Goal: Task Accomplishment & Management: Use online tool/utility

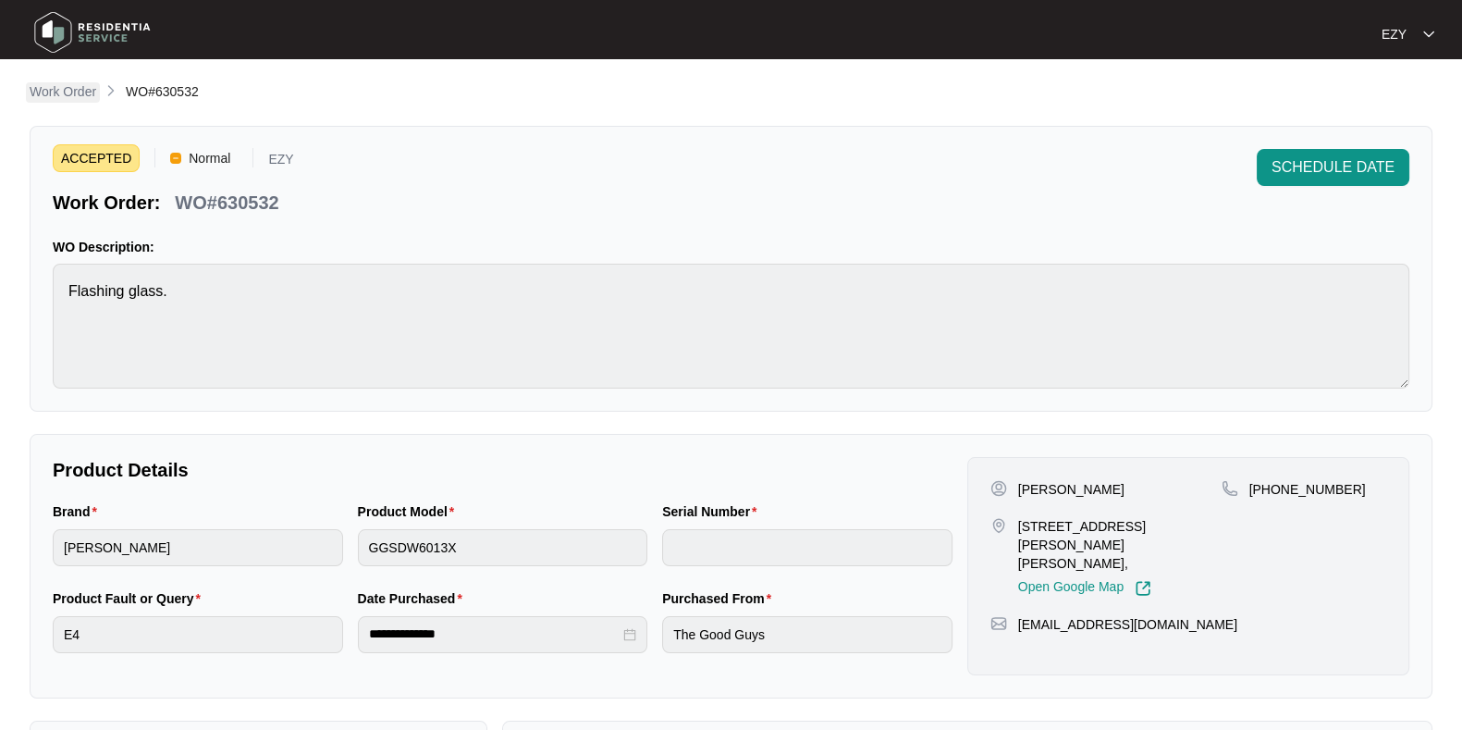
click at [57, 99] on p "Work Order" at bounding box center [63, 91] width 67 height 18
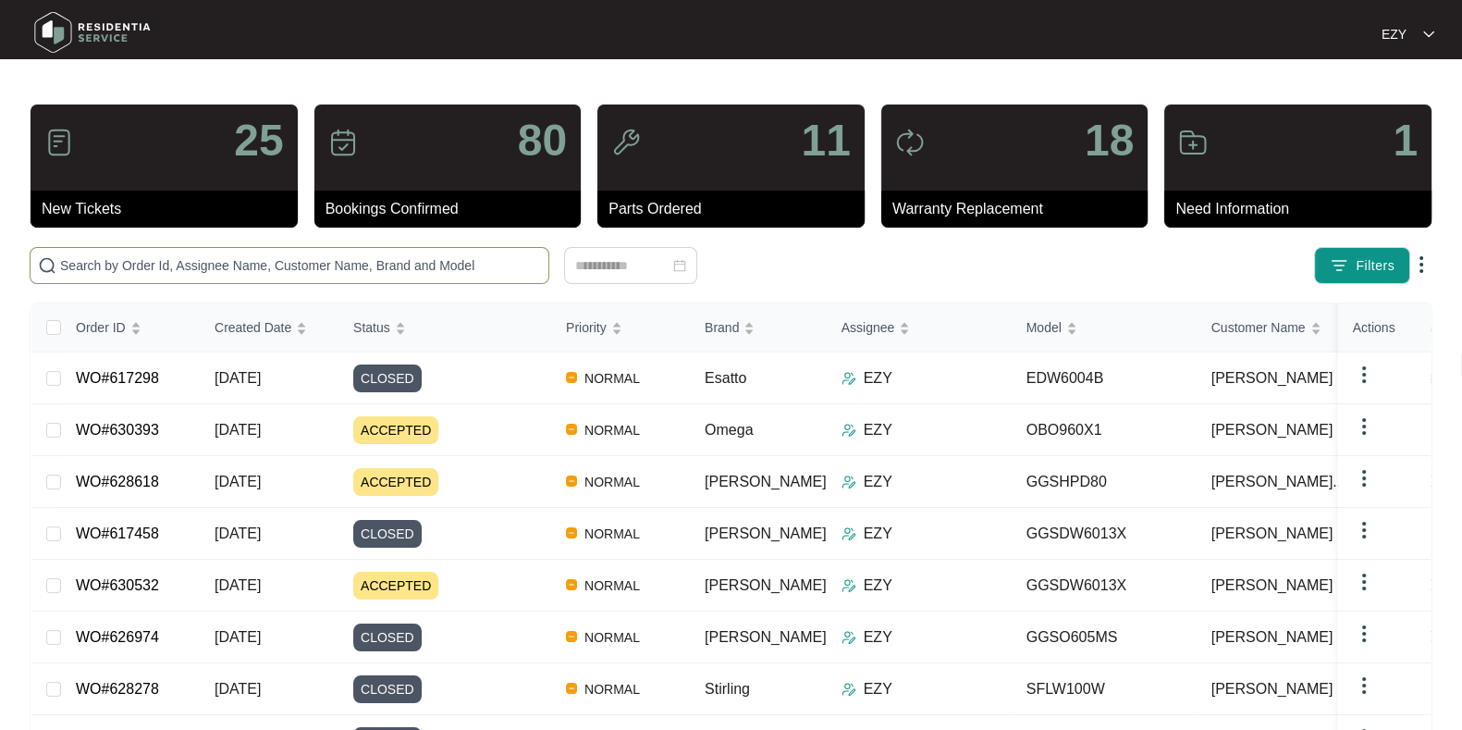
click at [118, 277] on span at bounding box center [290, 265] width 520 height 37
paste input "624924"
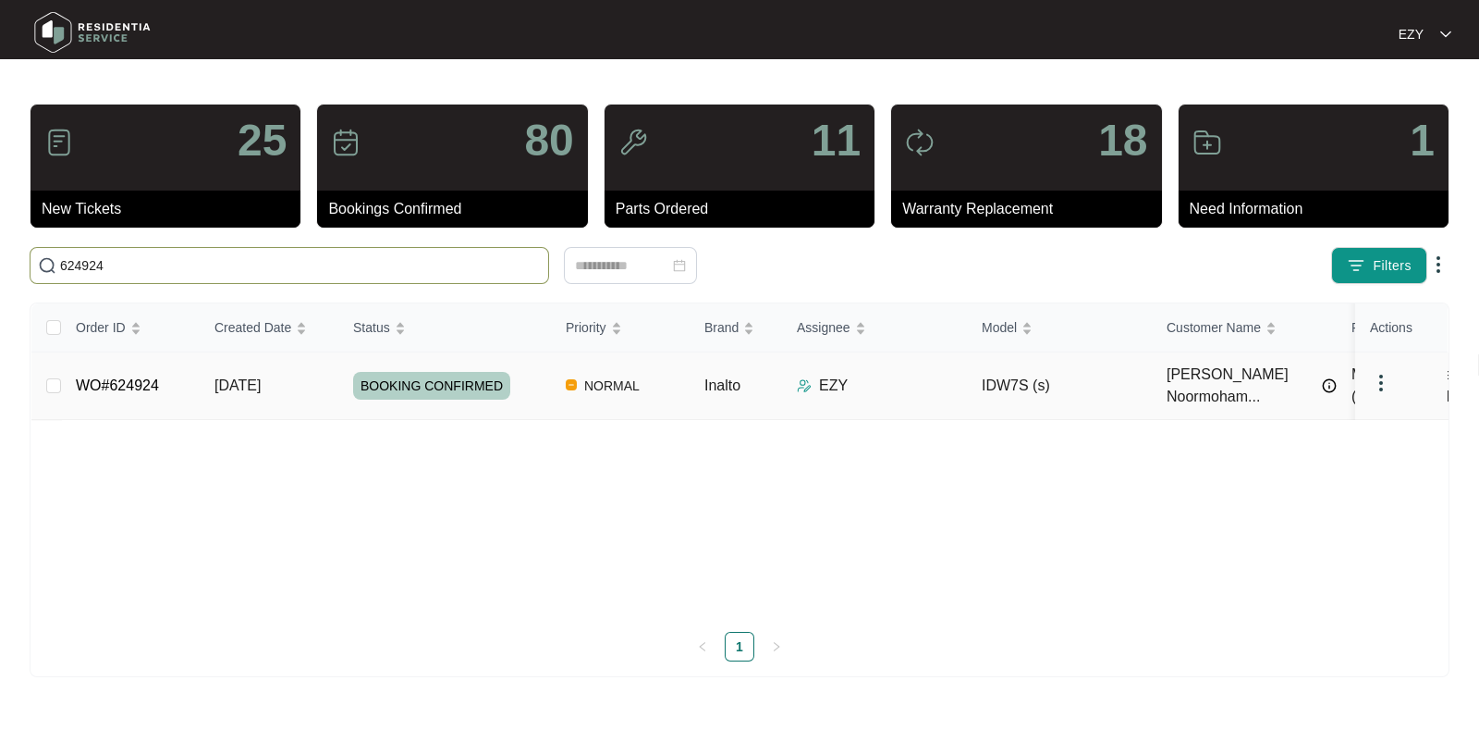
type input "624924"
click at [184, 382] on td "WO#624924" at bounding box center [130, 385] width 139 height 67
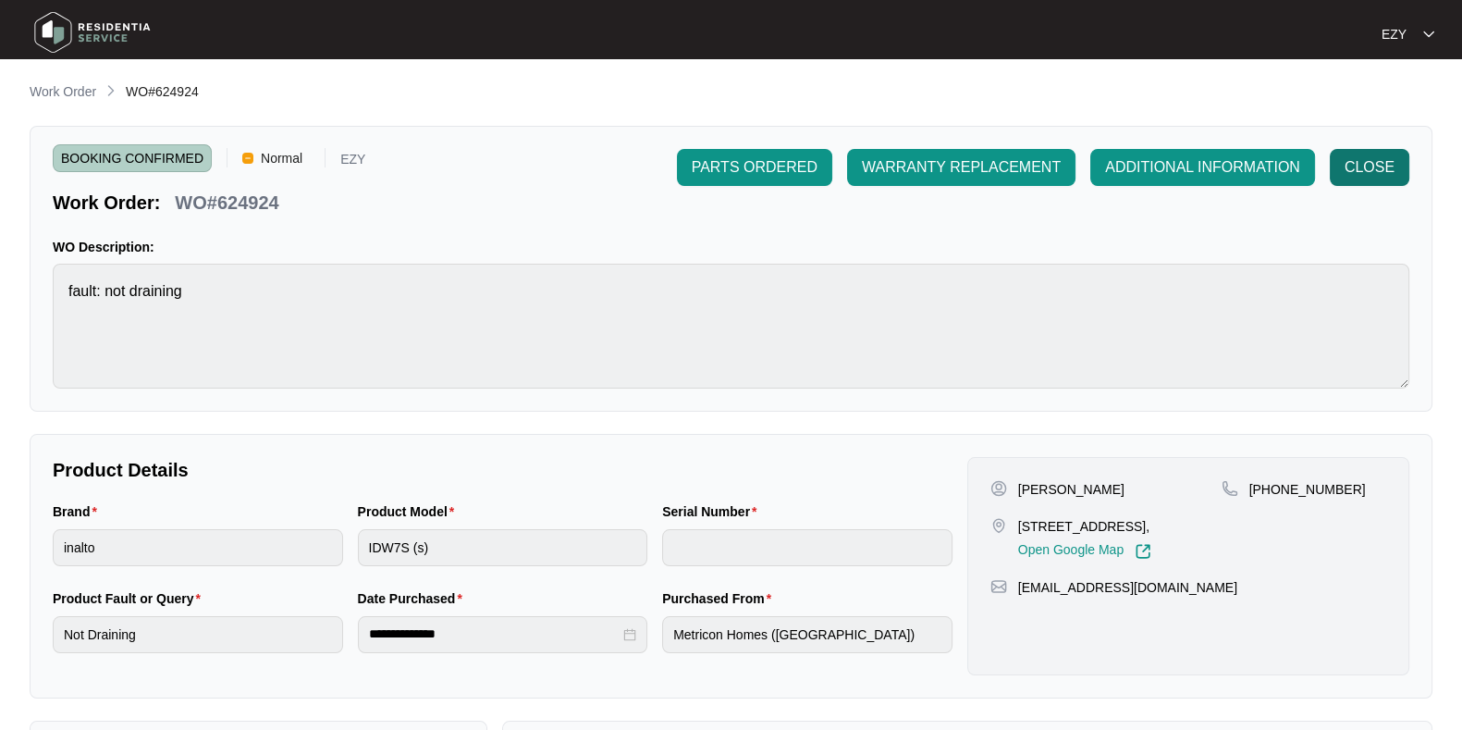
click at [1375, 184] on button "CLOSE" at bounding box center [1370, 167] width 80 height 37
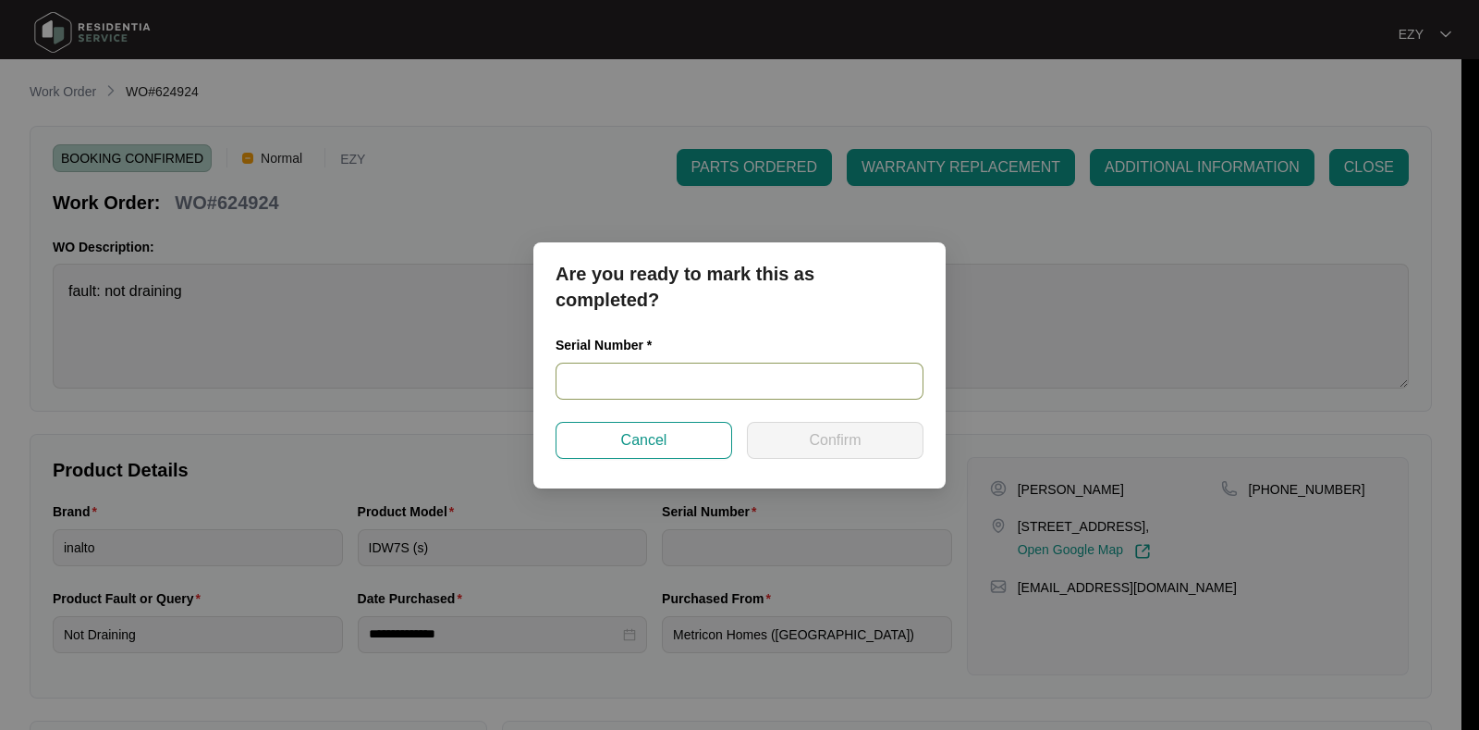
click at [731, 390] on input "text" at bounding box center [740, 380] width 368 height 37
paste input "22057927020100136"
type input "22057927020100136"
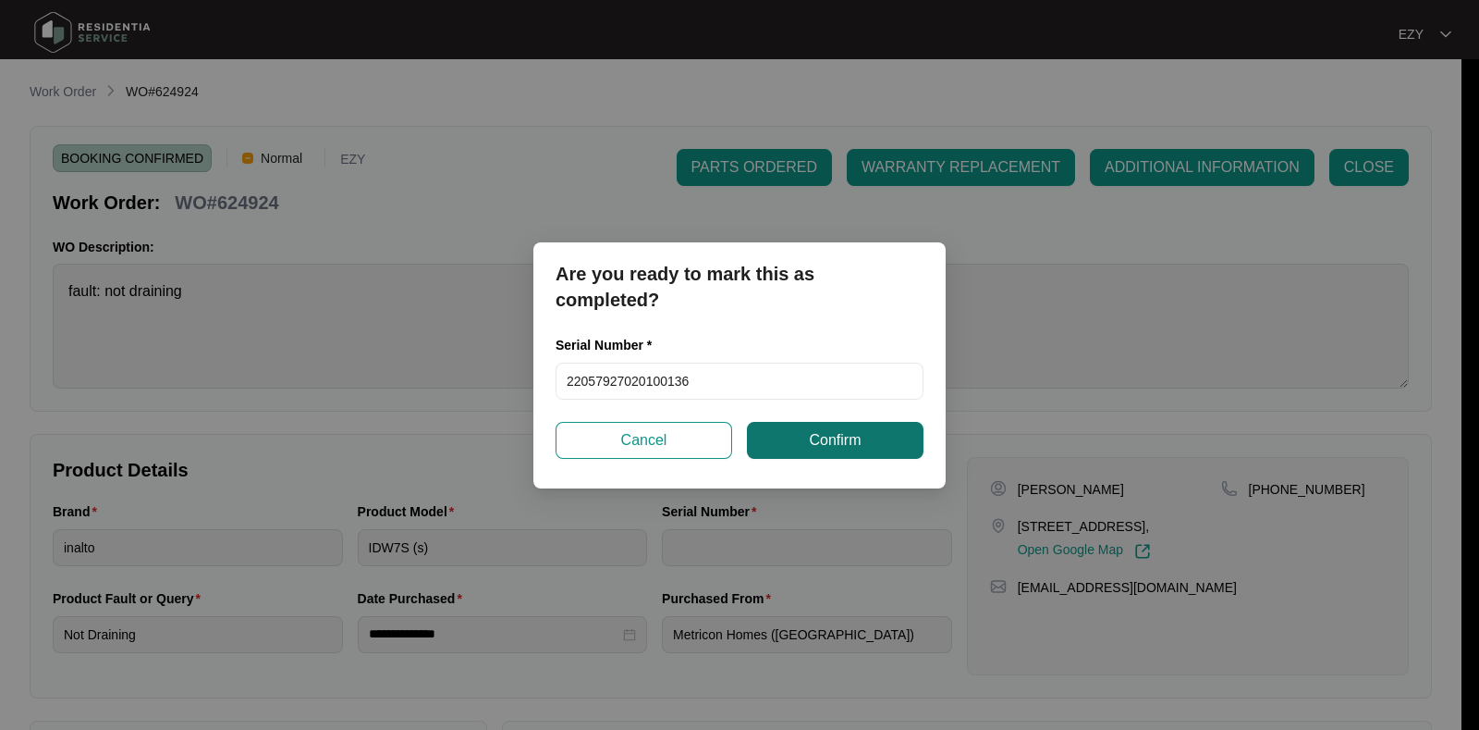
click at [813, 447] on span "Confirm" at bounding box center [835, 440] width 52 height 22
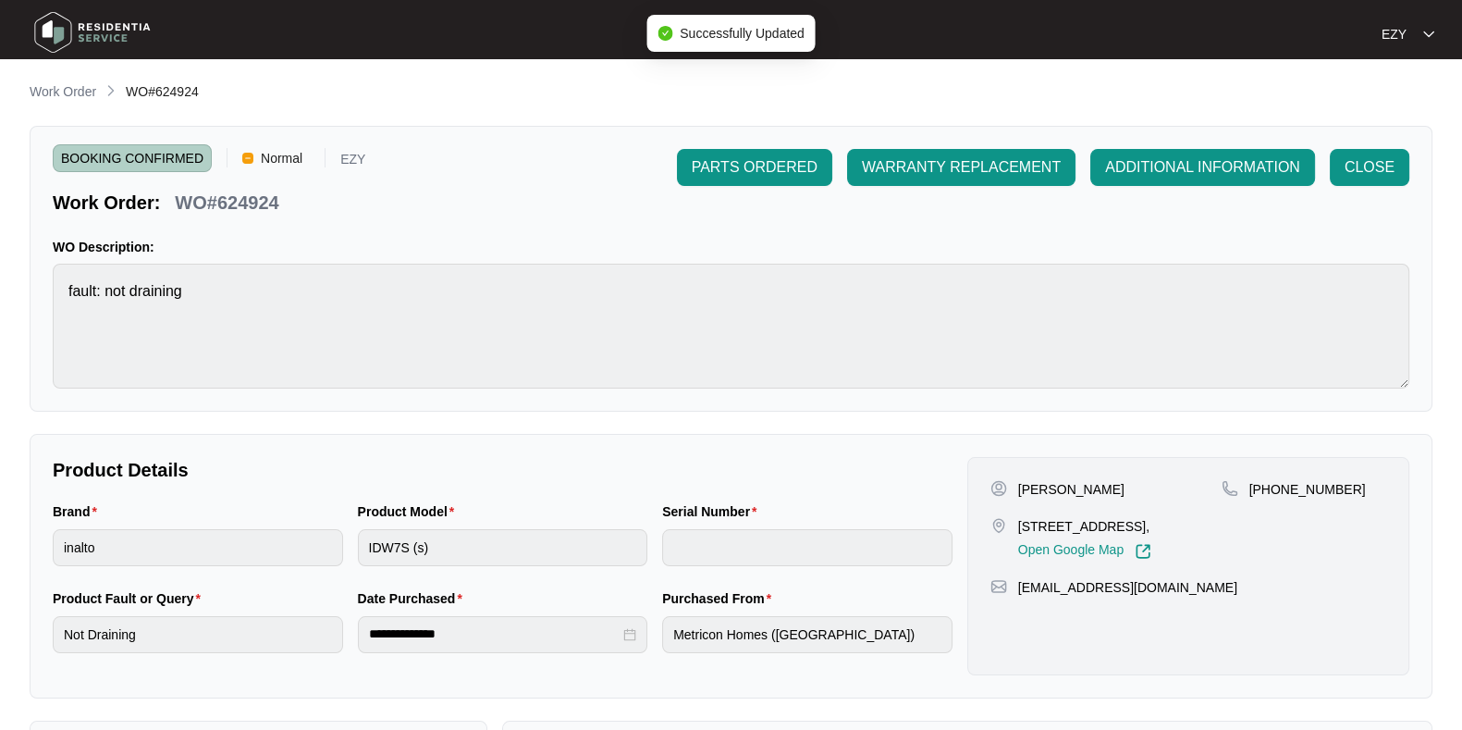
type input "22057927020100136"
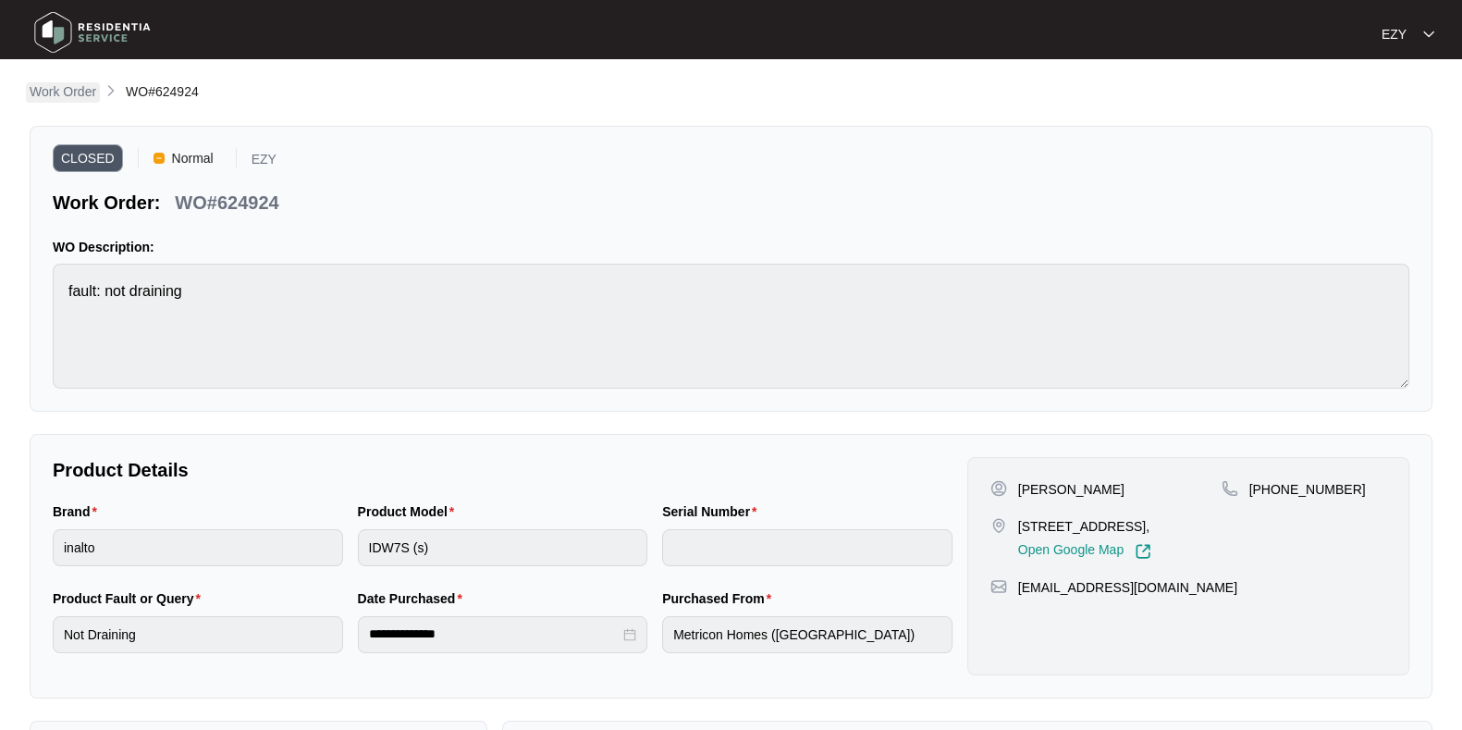
click at [51, 101] on p "Work Order" at bounding box center [63, 91] width 67 height 18
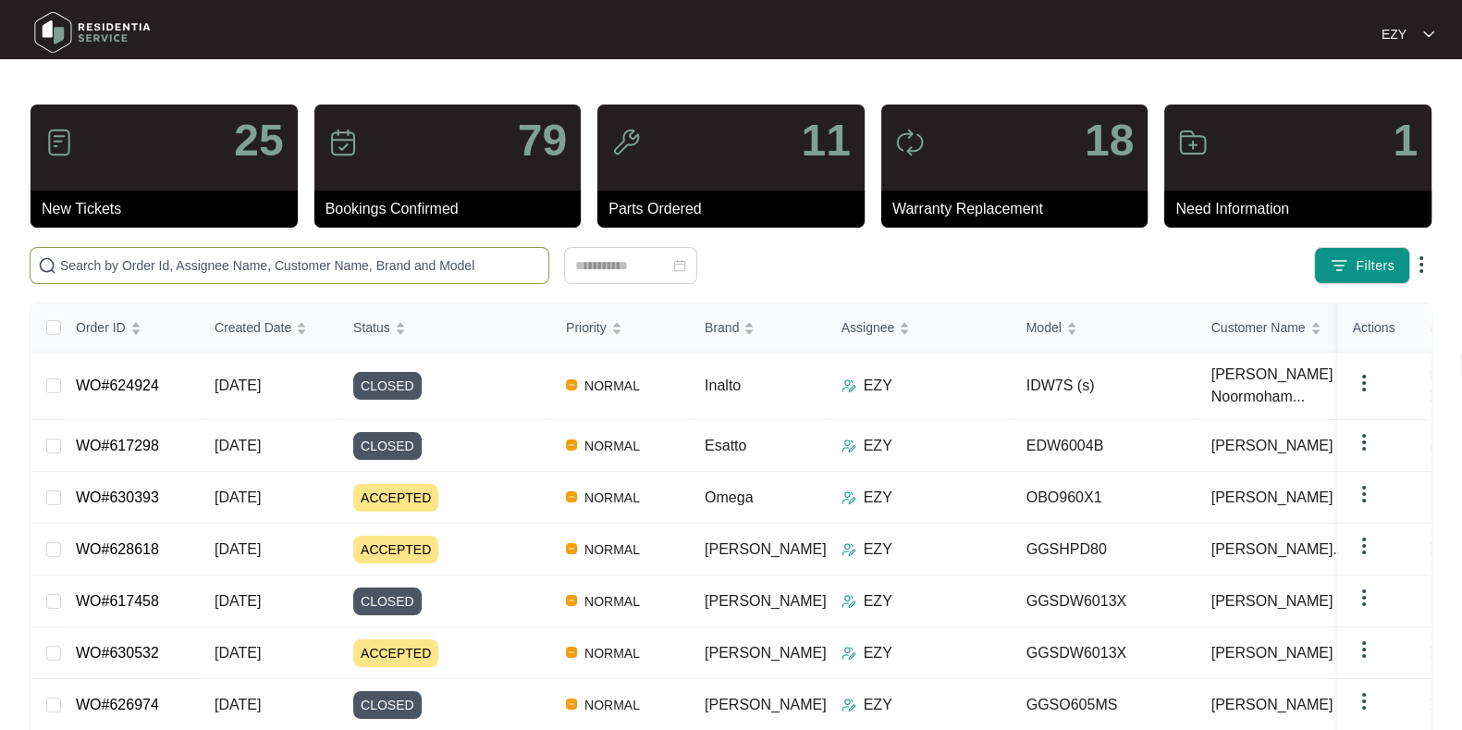
click at [336, 259] on input "text" at bounding box center [300, 265] width 481 height 20
paste input "627632"
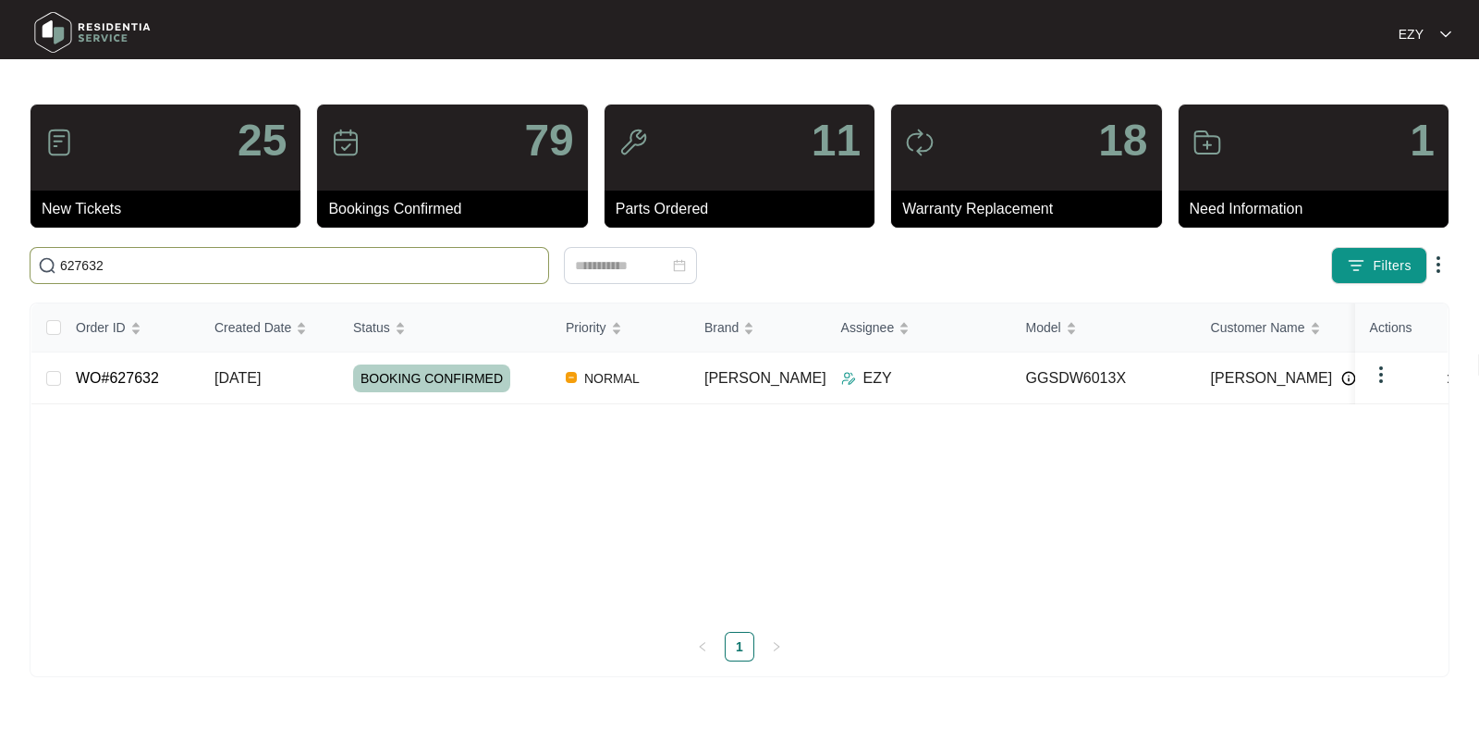
type input "627632"
click at [193, 387] on td "WO#627632" at bounding box center [130, 378] width 139 height 52
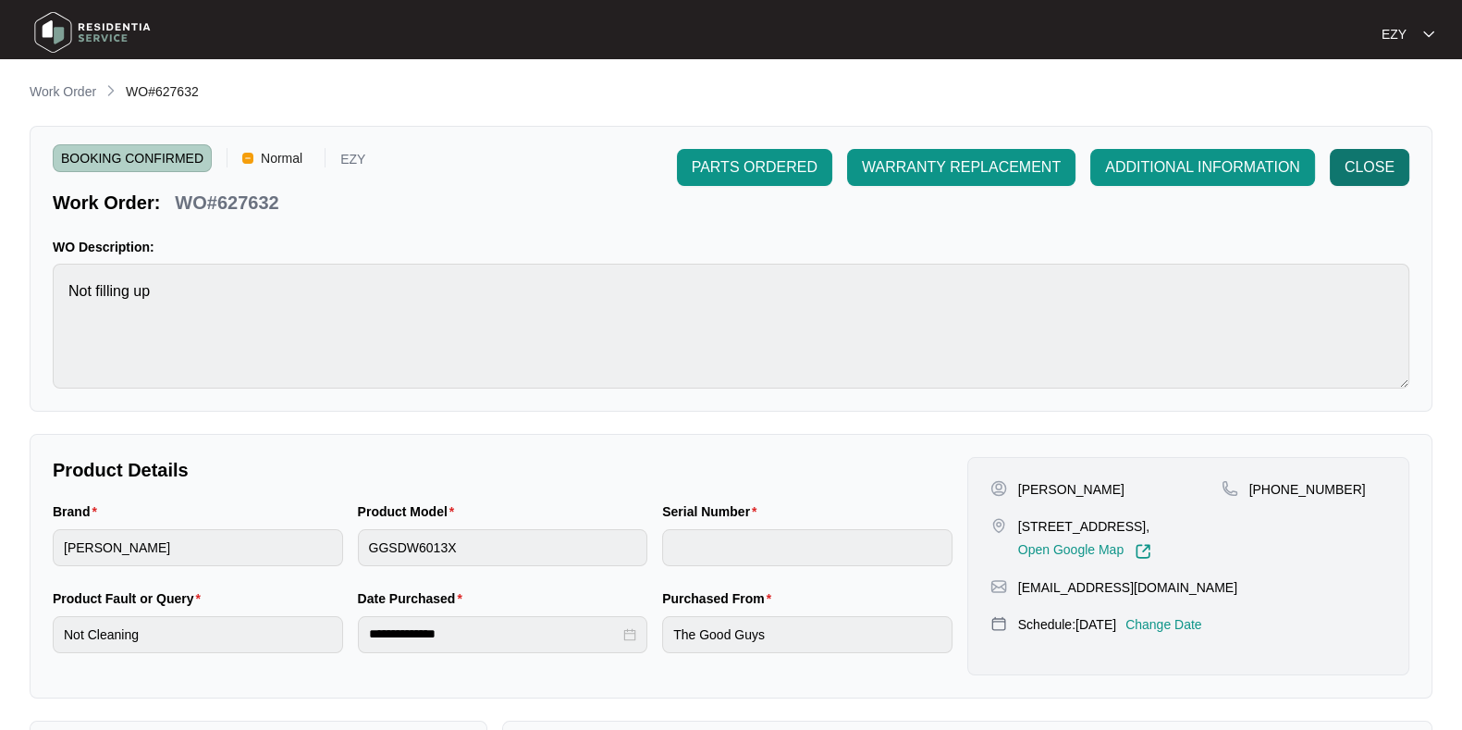
click at [1401, 157] on button "CLOSE" at bounding box center [1370, 167] width 80 height 37
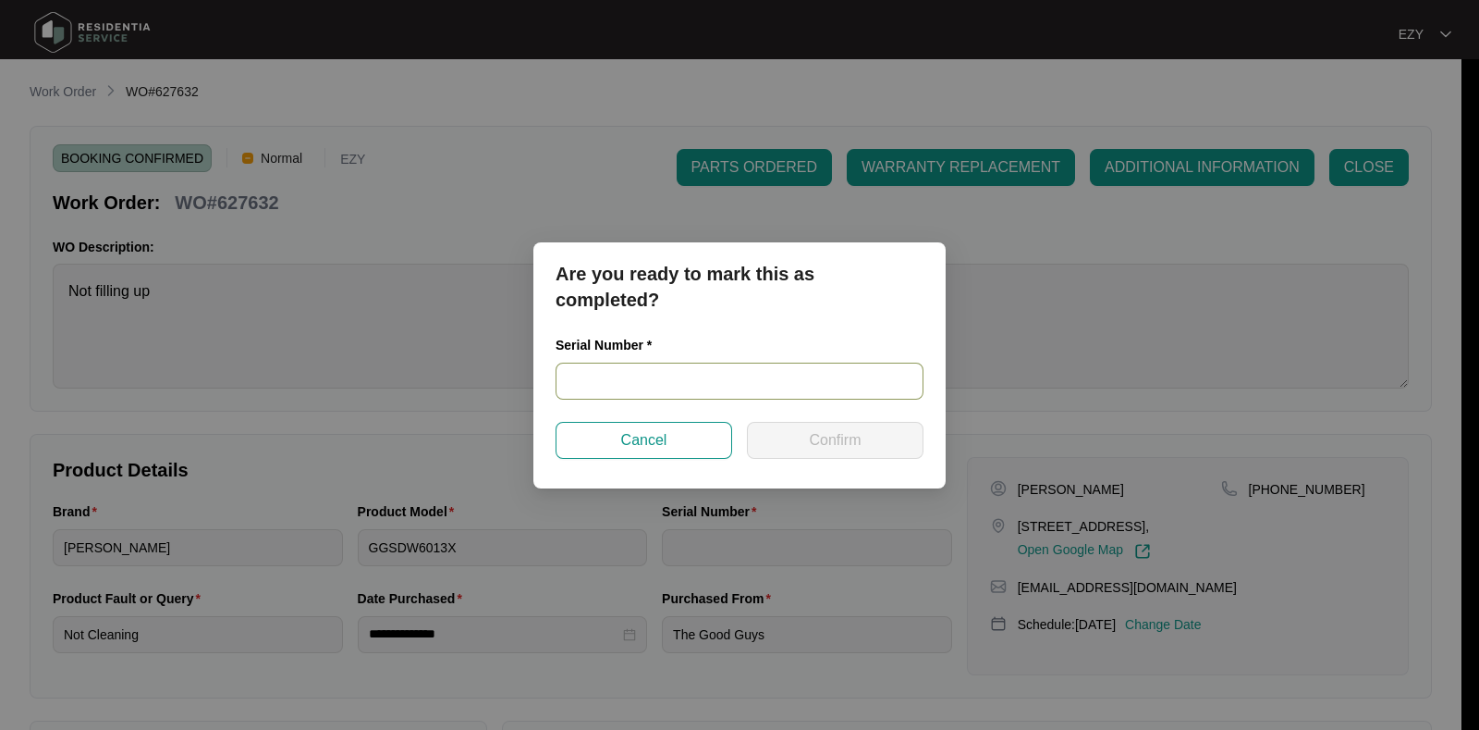
click at [712, 386] on input "text" at bounding box center [740, 380] width 368 height 37
paste input "25064825080200011"
type input "25064825080200011"
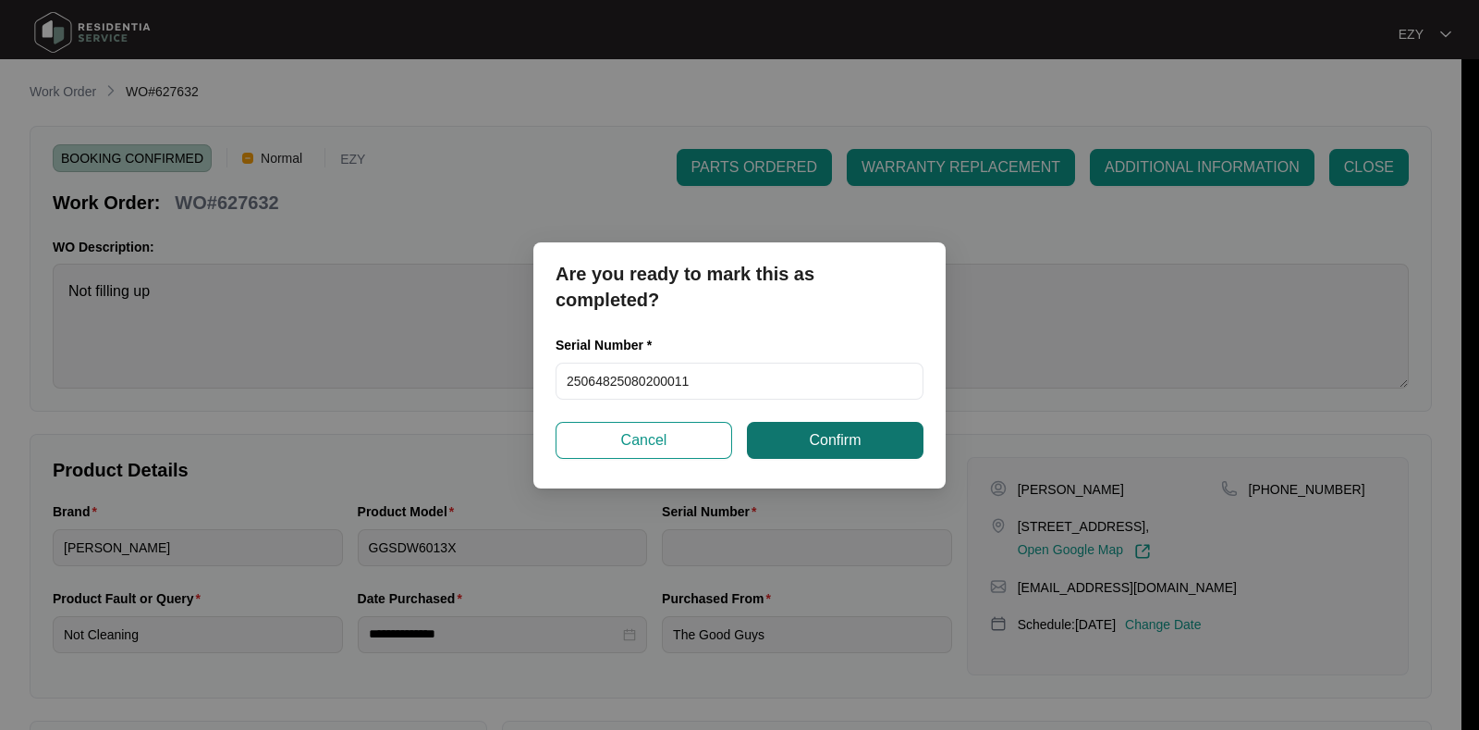
click at [840, 434] on span "Confirm" at bounding box center [835, 440] width 52 height 22
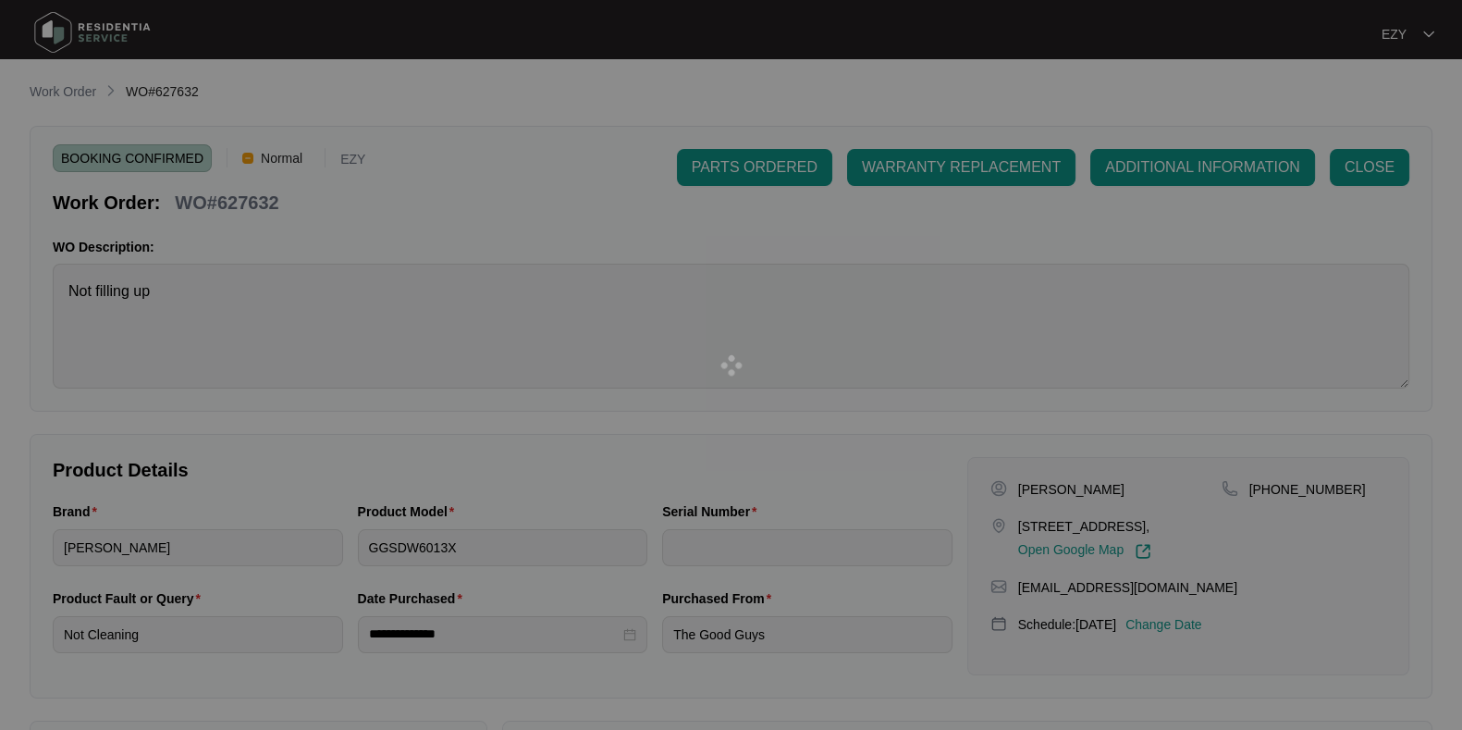
type input "25064825080200011"
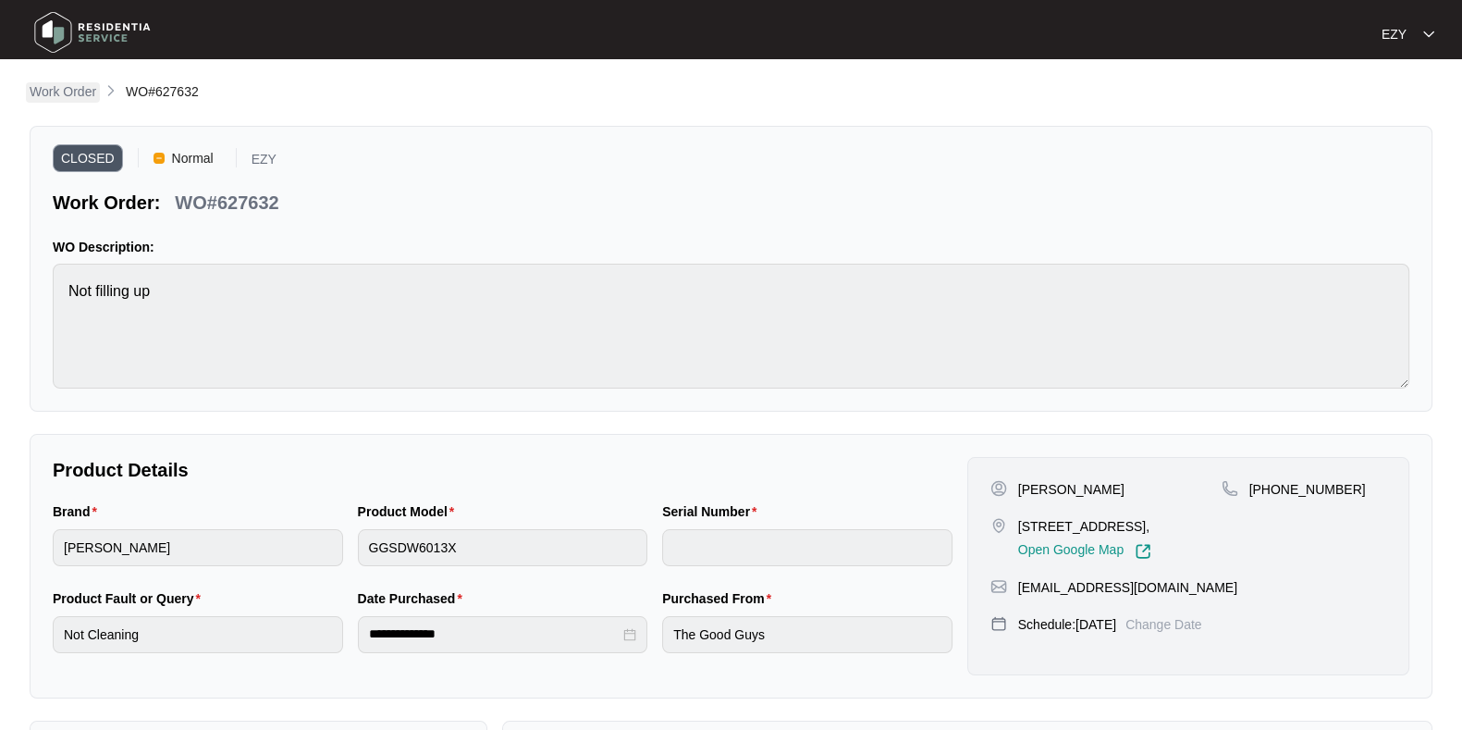
click at [70, 94] on p "Work Order" at bounding box center [63, 91] width 67 height 18
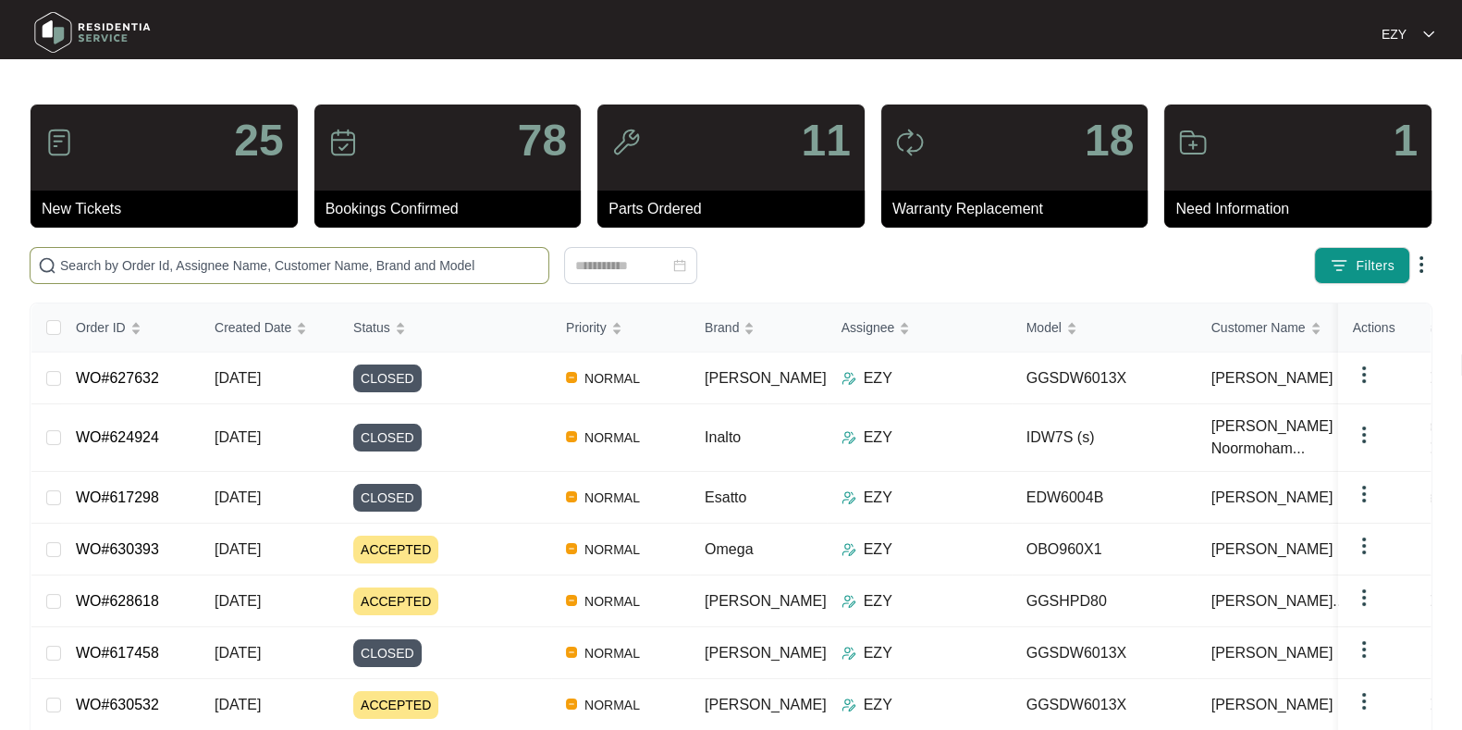
click at [291, 275] on span at bounding box center [290, 265] width 520 height 37
paste input "620537"
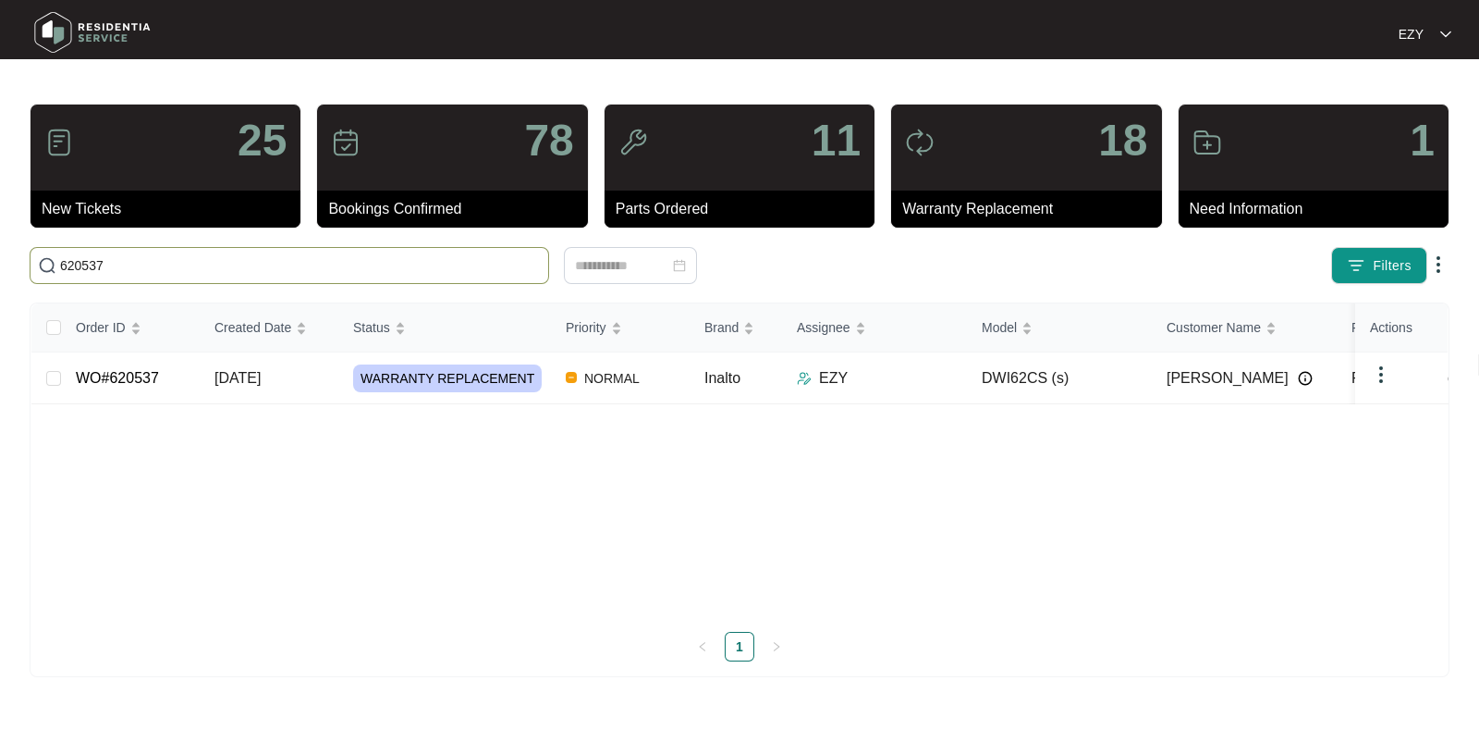
click at [162, 270] on input "620537" at bounding box center [300, 265] width 481 height 20
paste input "6858"
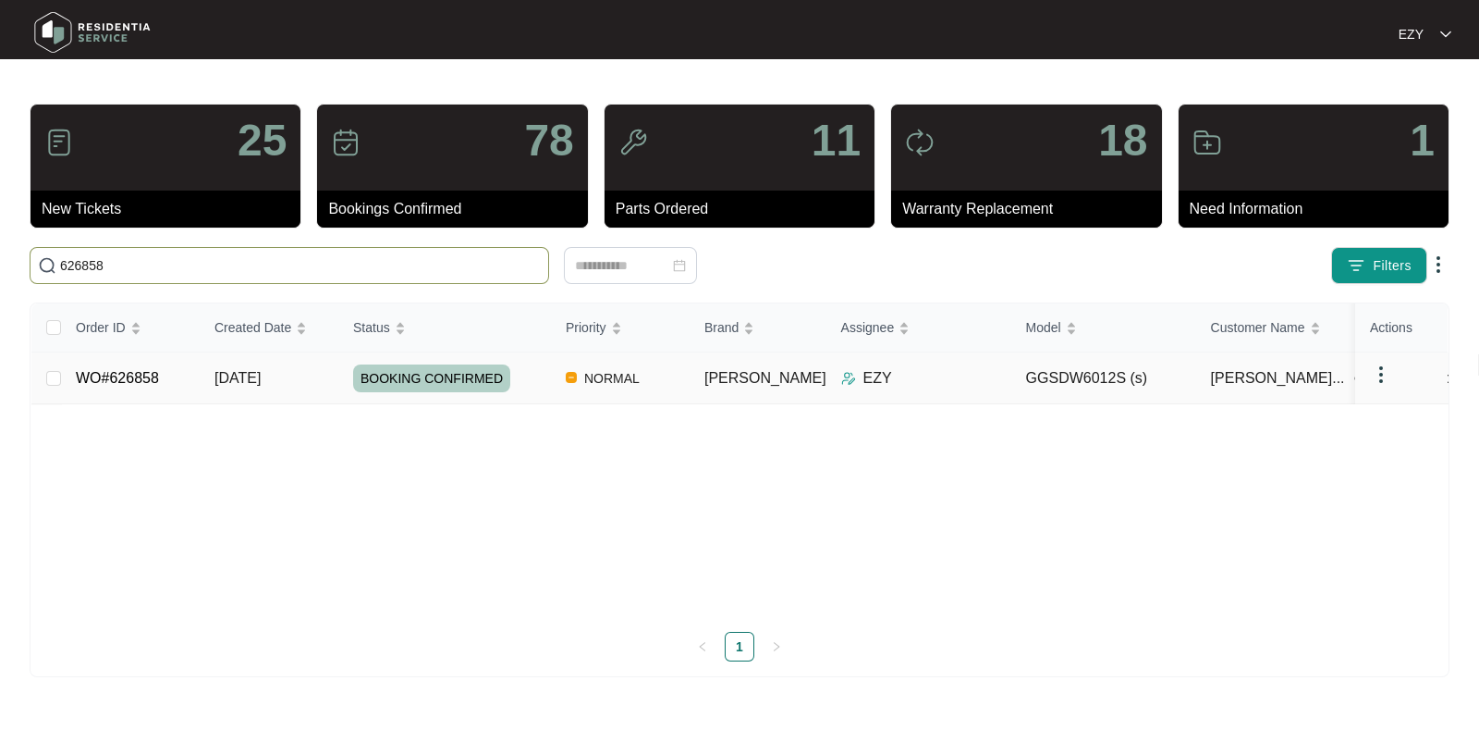
type input "626858"
click at [179, 391] on td "WO#626858" at bounding box center [130, 378] width 139 height 52
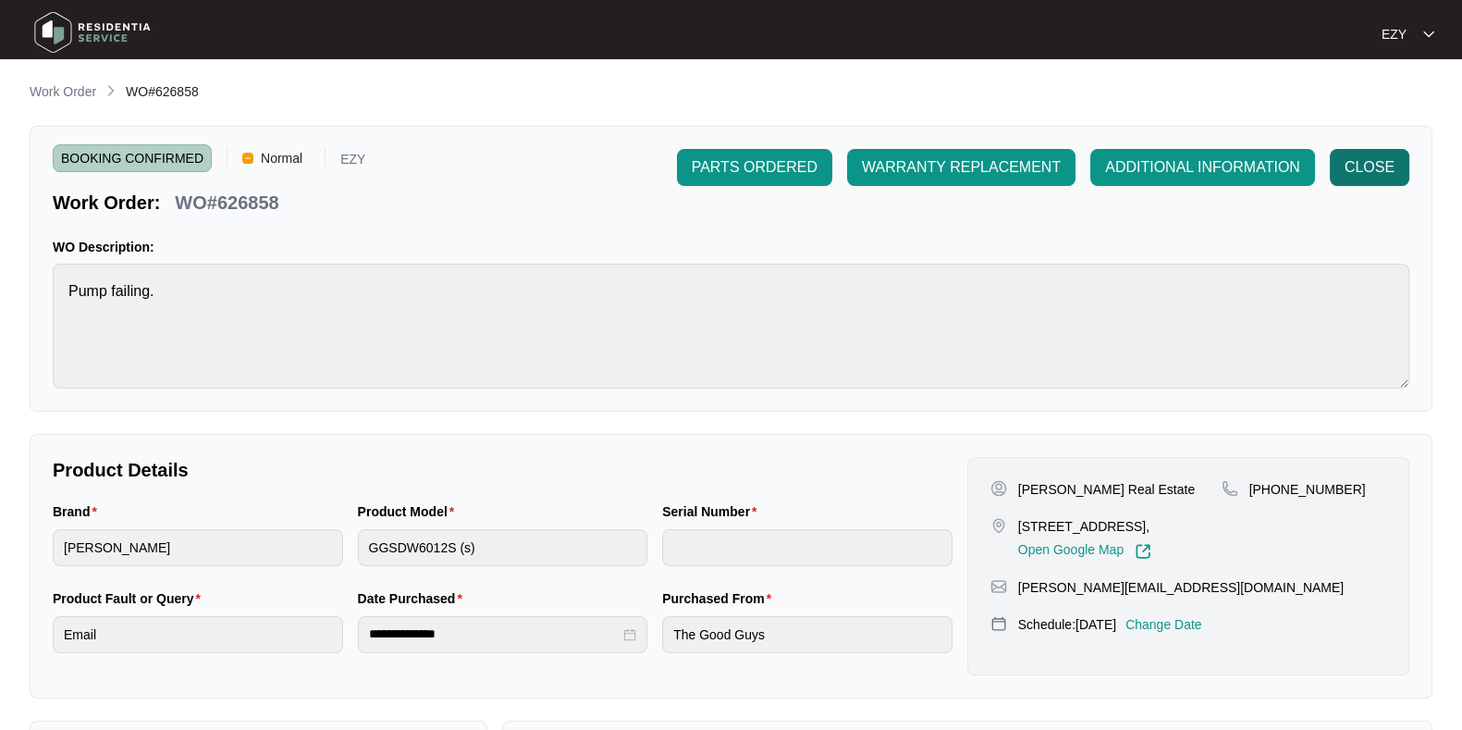
click at [1355, 168] on span "CLOSE" at bounding box center [1369, 167] width 50 height 22
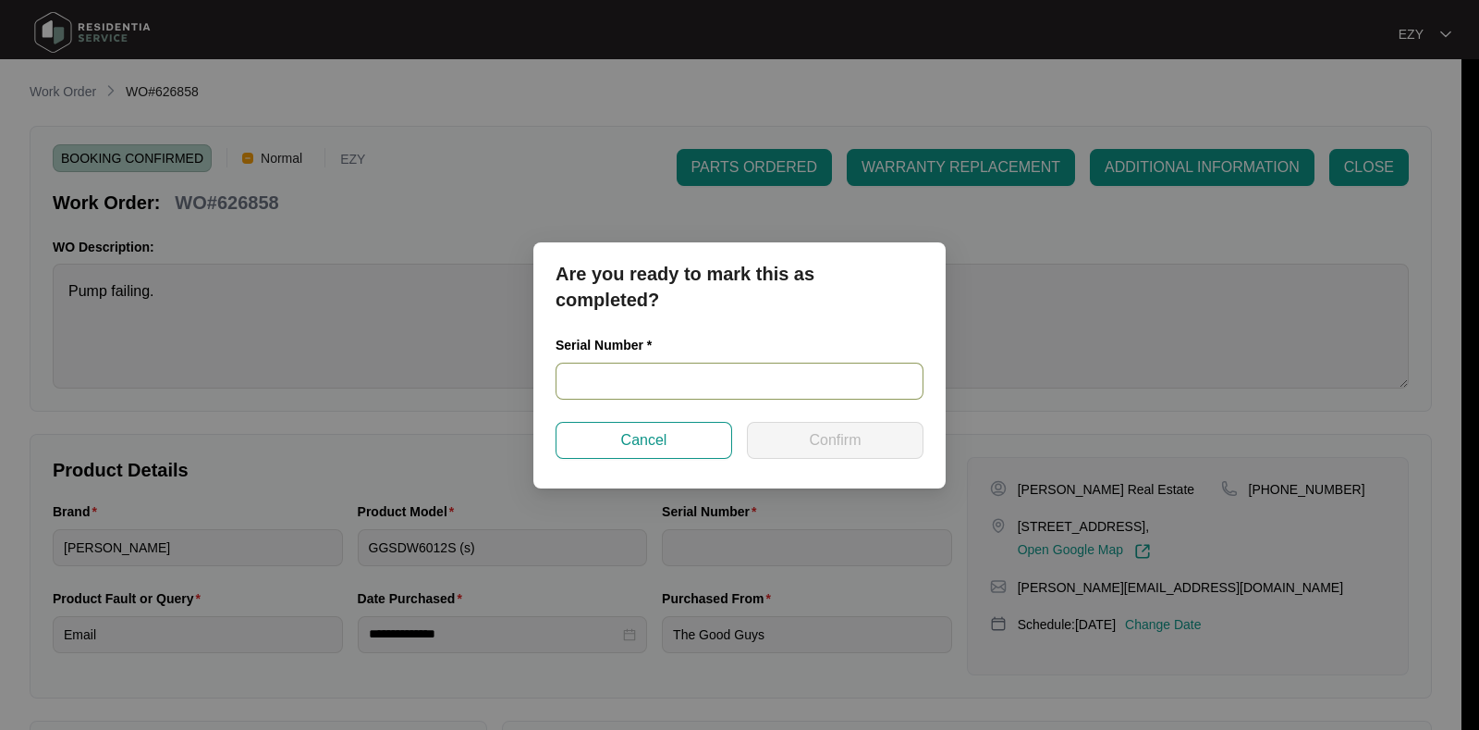
click at [716, 376] on input "text" at bounding box center [740, 380] width 368 height 37
paste input "25010260010200076"
type input "25010260010200076"
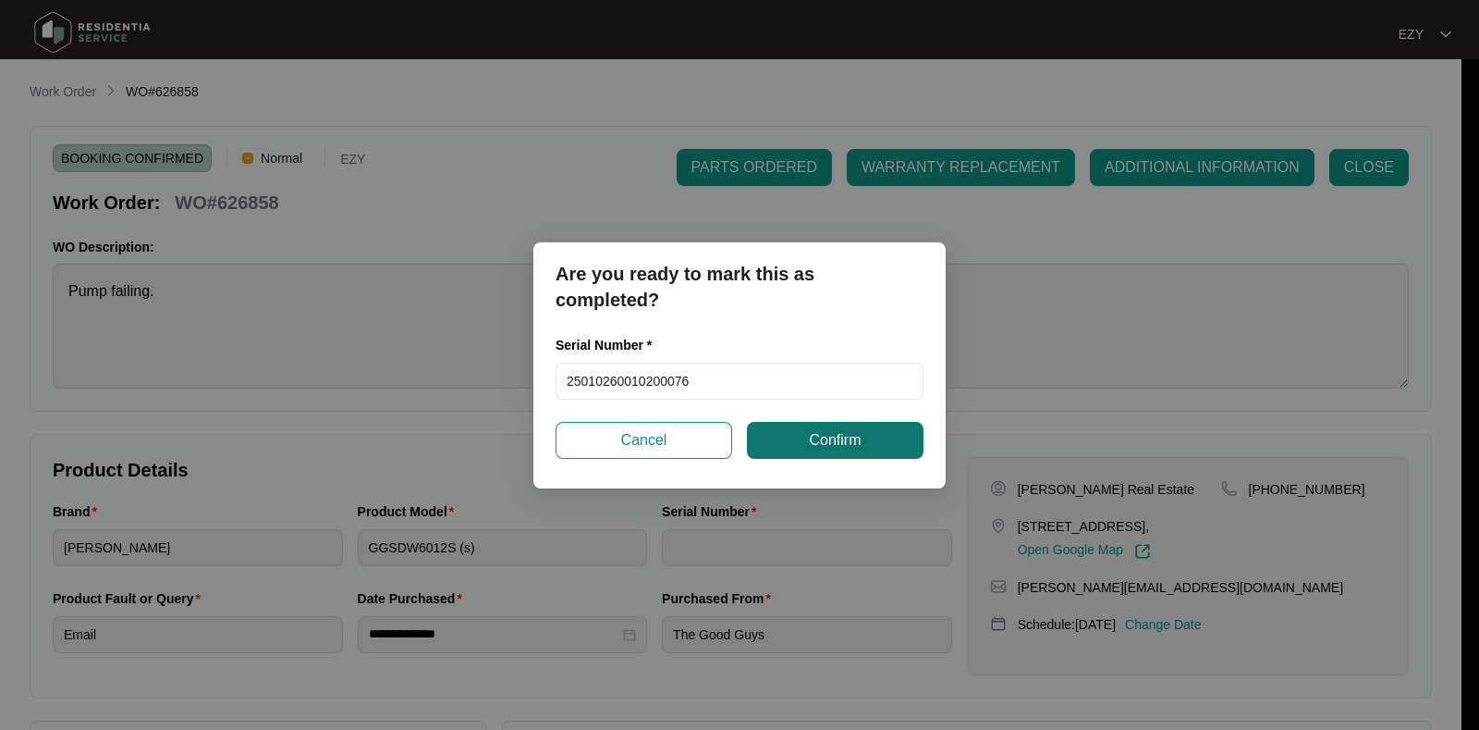
click at [829, 449] on span "Confirm" at bounding box center [835, 440] width 52 height 22
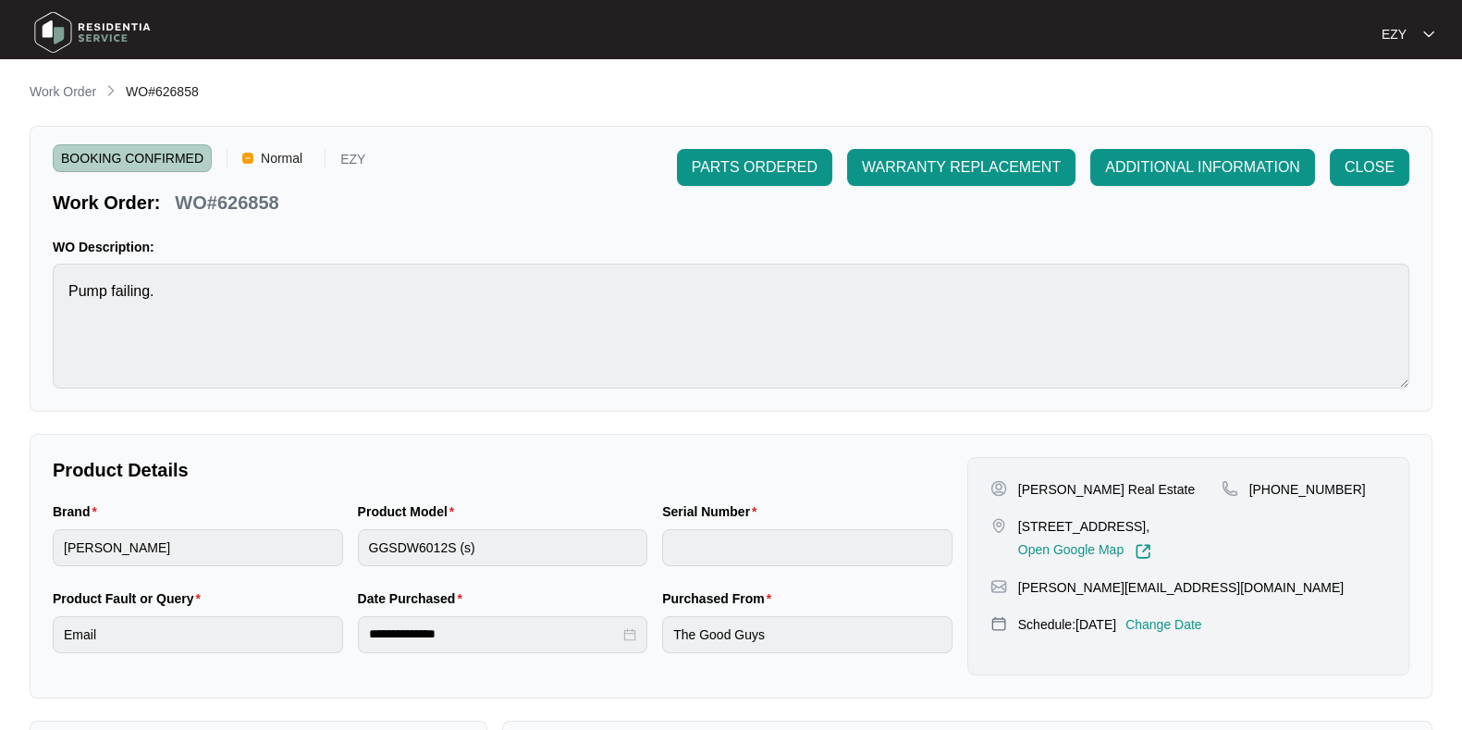
type input "25010260010200076"
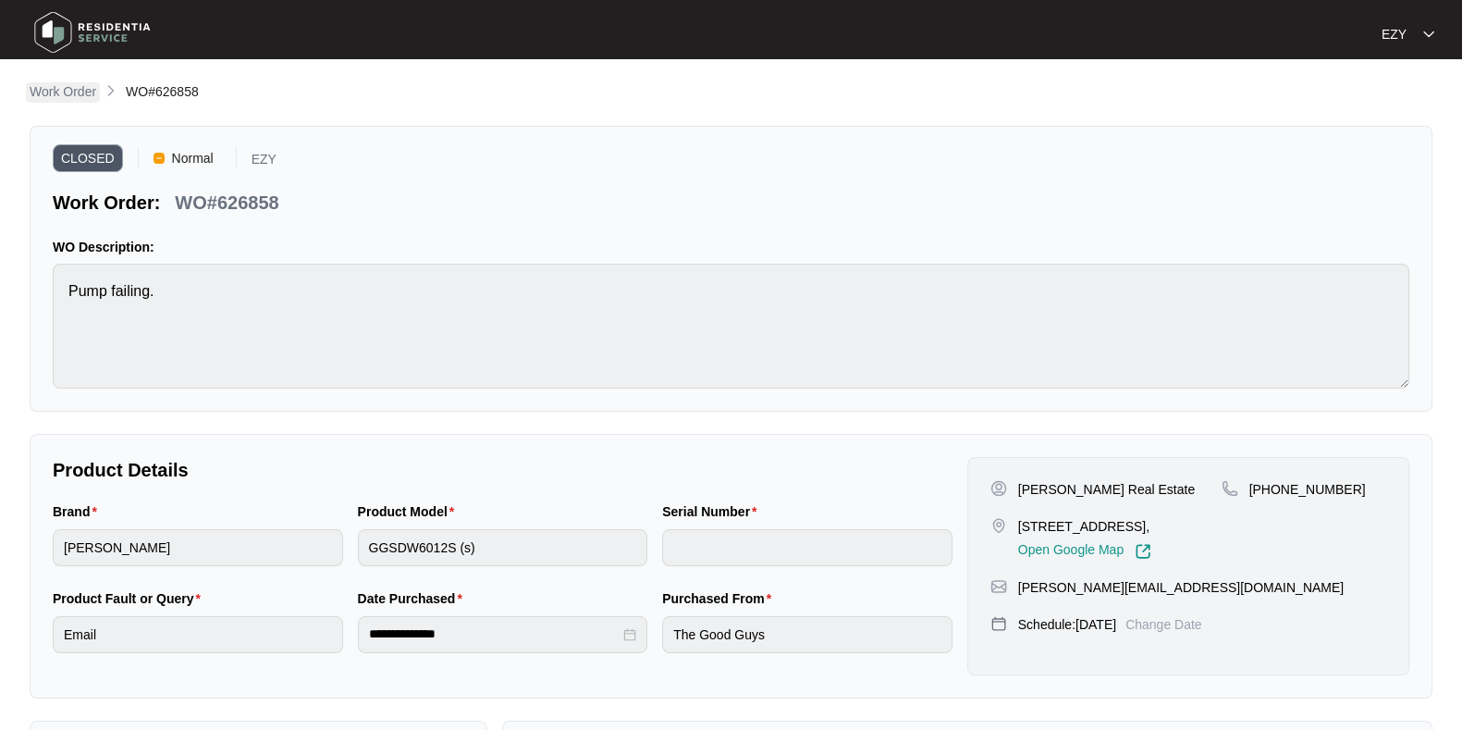
click at [69, 94] on p "Work Order" at bounding box center [63, 91] width 67 height 18
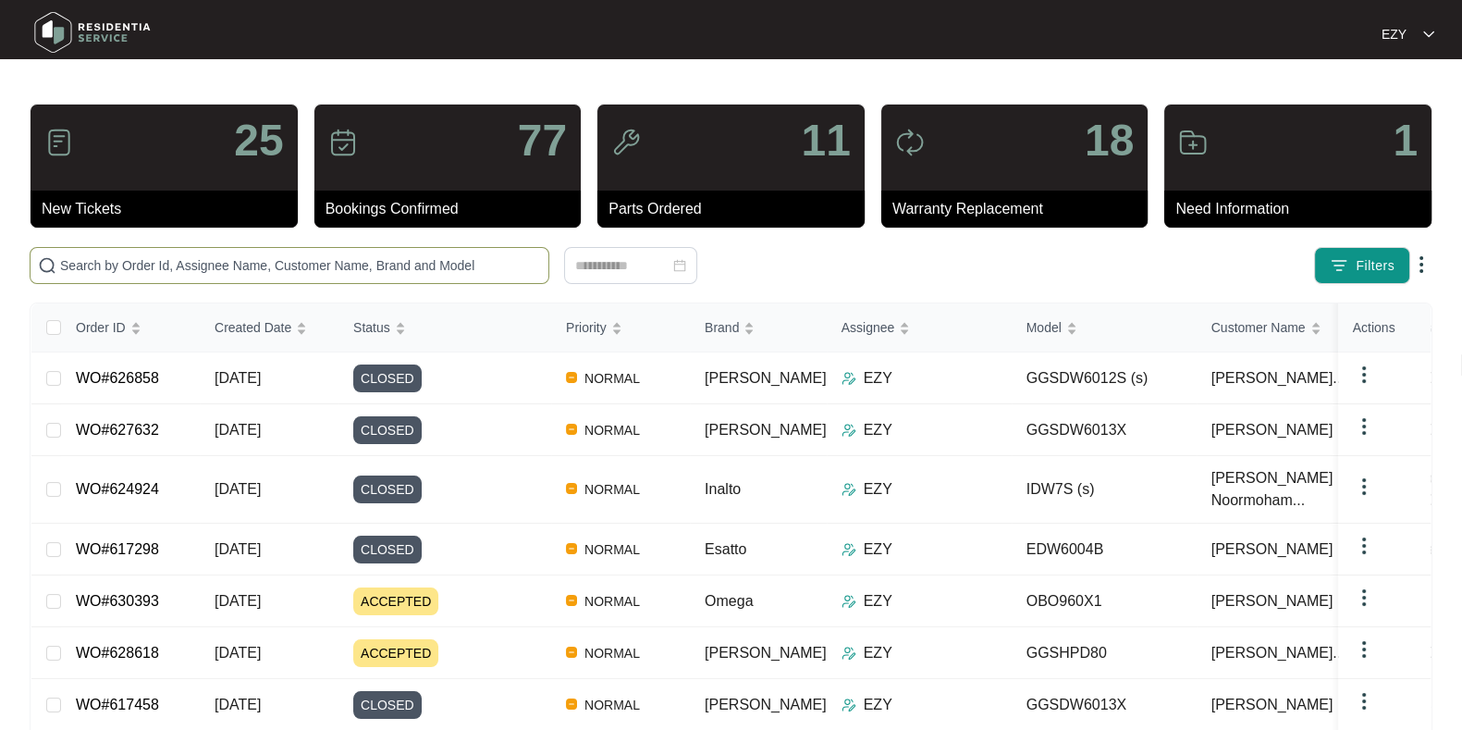
click at [429, 257] on input "text" at bounding box center [300, 265] width 481 height 20
paste input "627441"
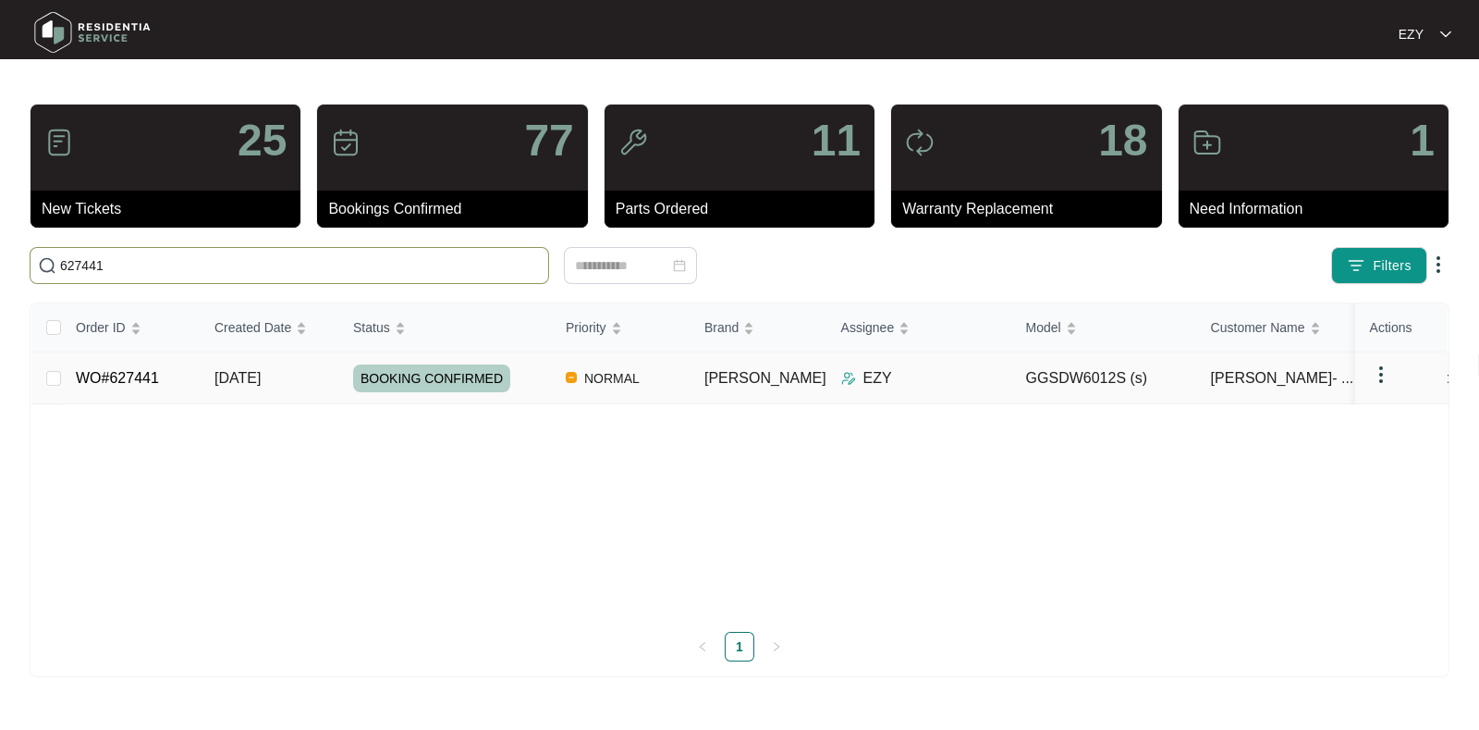
type input "627441"
click at [261, 379] on span "[DATE]" at bounding box center [238, 378] width 46 height 16
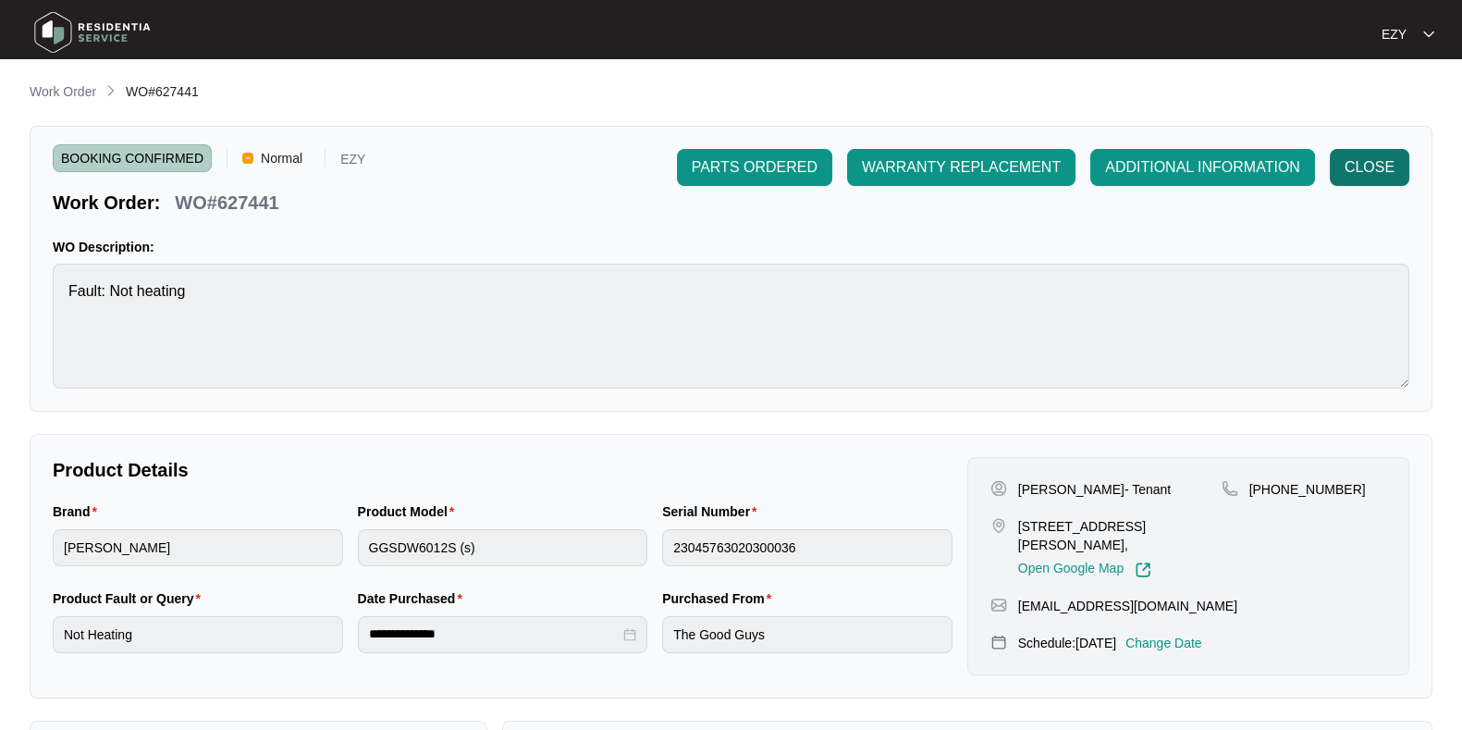
click at [1362, 163] on span "CLOSE" at bounding box center [1369, 167] width 50 height 22
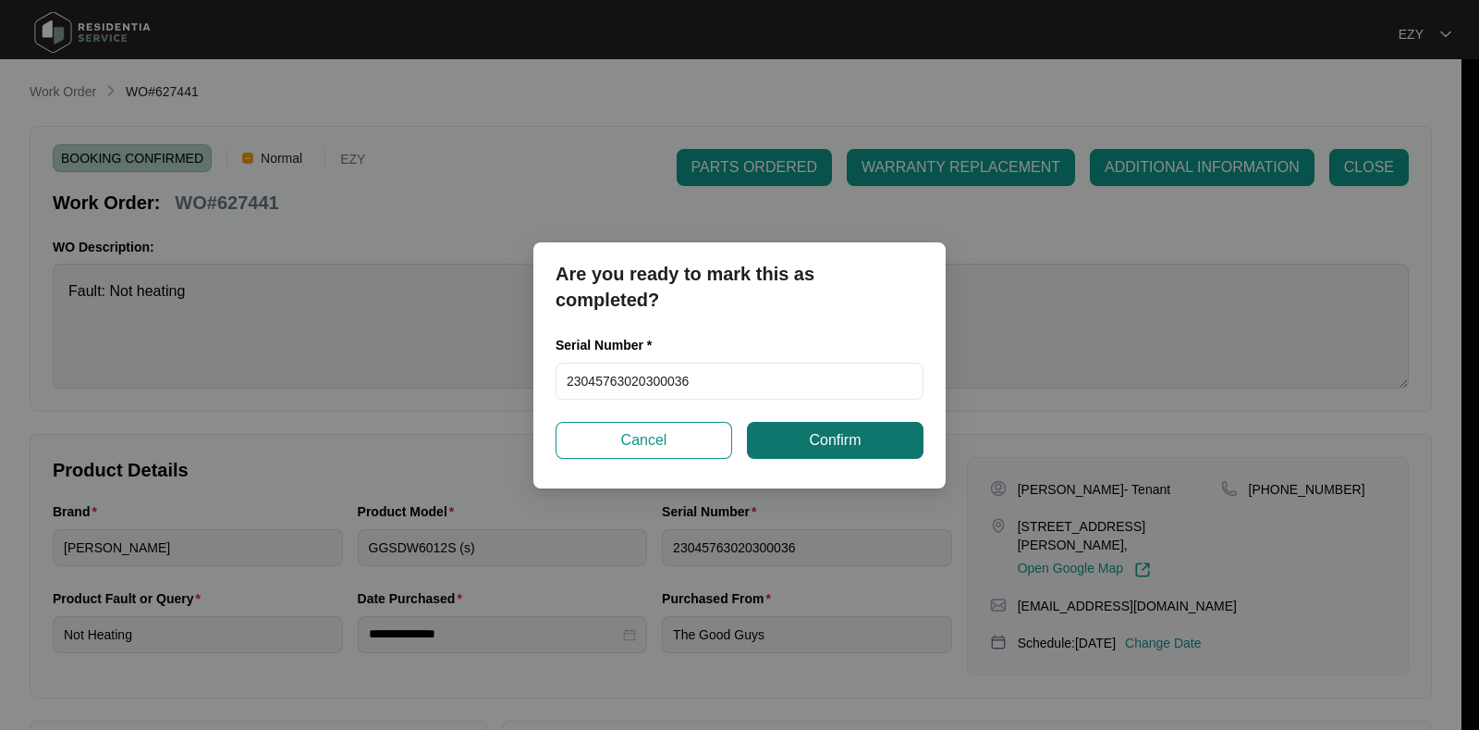
click at [824, 446] on span "Confirm" at bounding box center [835, 440] width 52 height 22
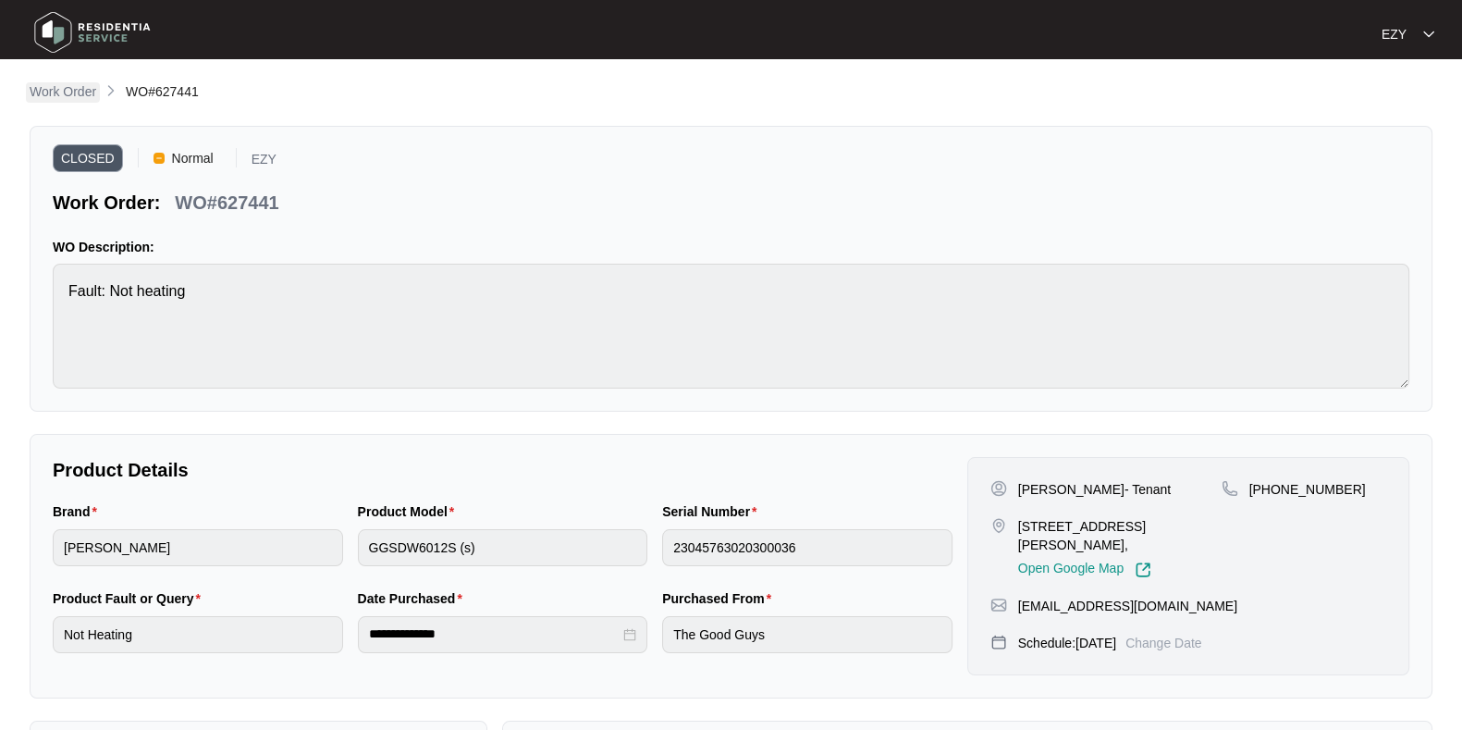
click at [68, 91] on p "Work Order" at bounding box center [63, 91] width 67 height 18
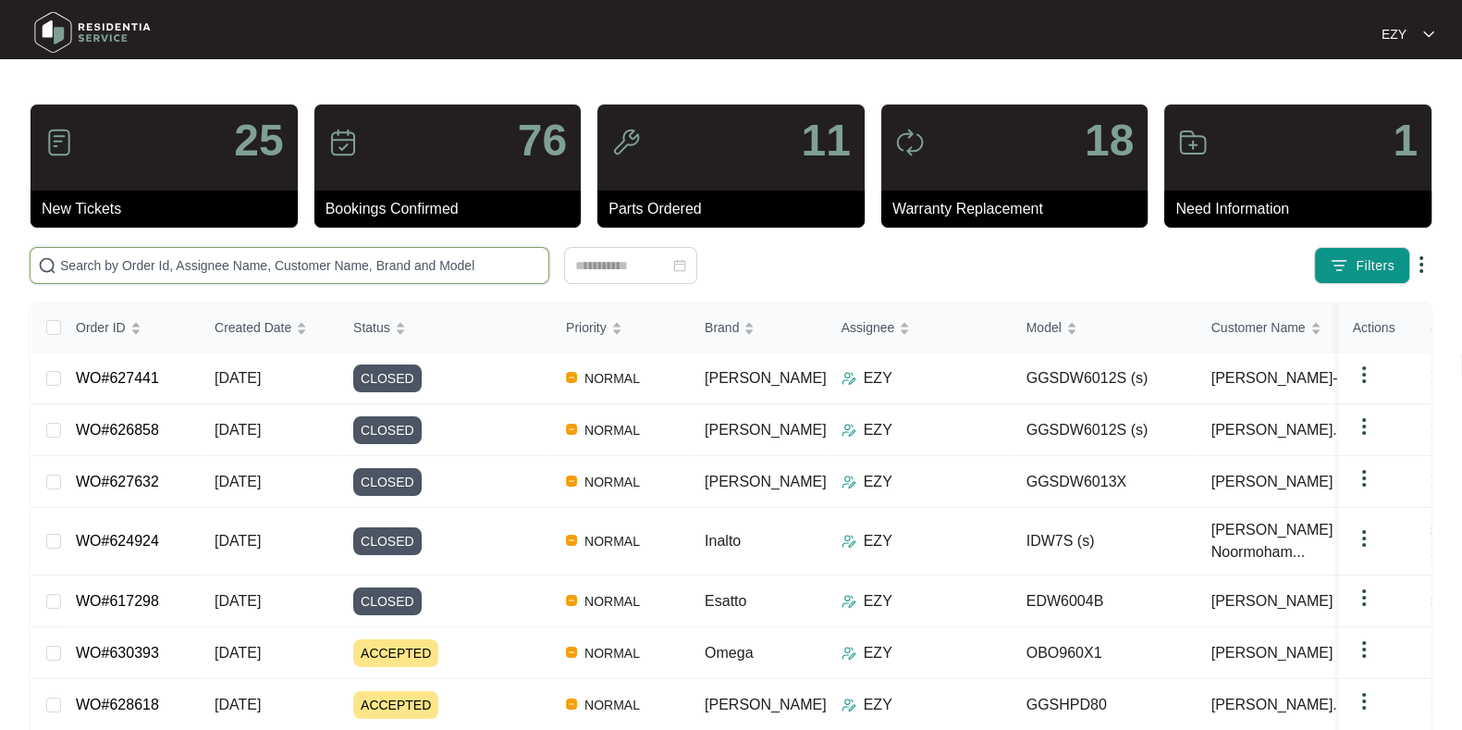
click at [357, 255] on input "text" at bounding box center [300, 265] width 481 height 20
paste input "629108"
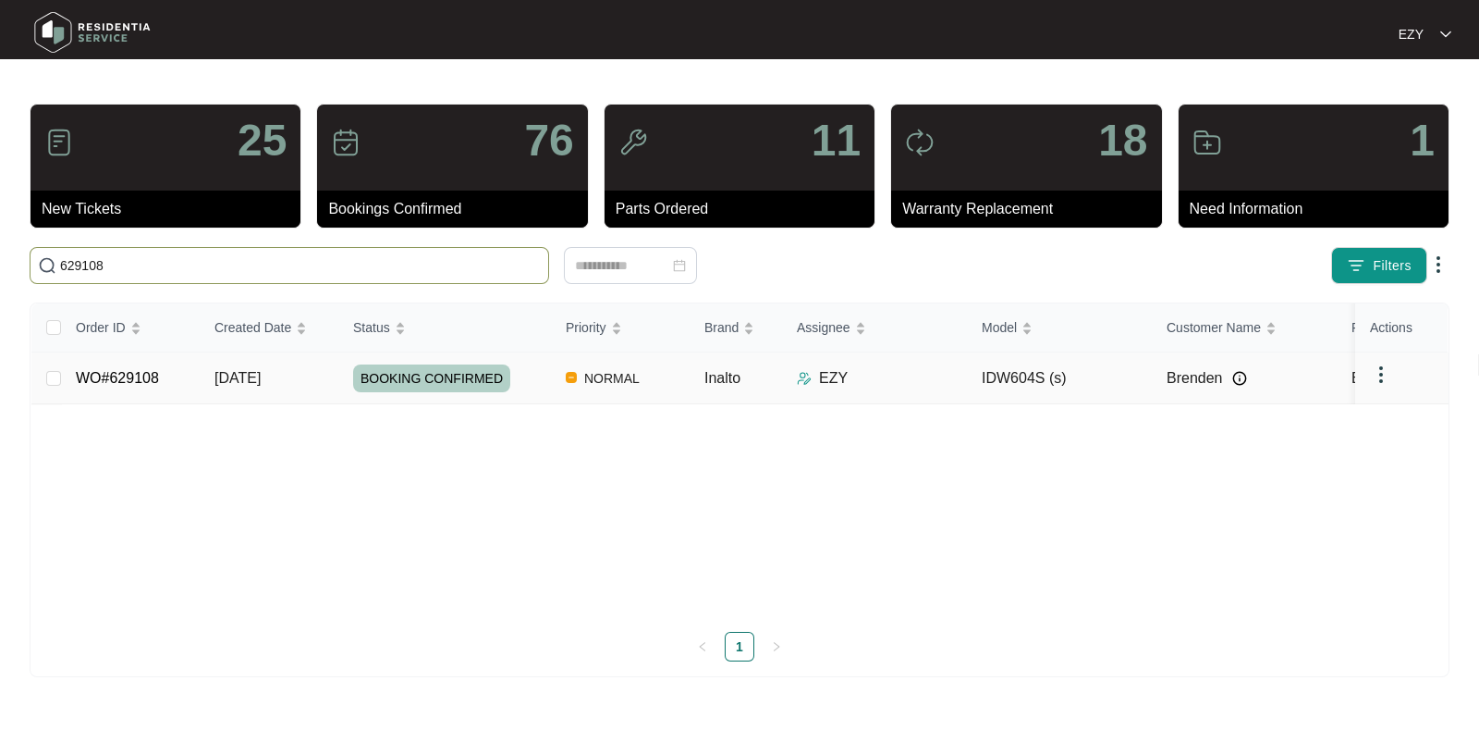
type input "629108"
click at [315, 374] on td "[DATE]" at bounding box center [269, 378] width 139 height 52
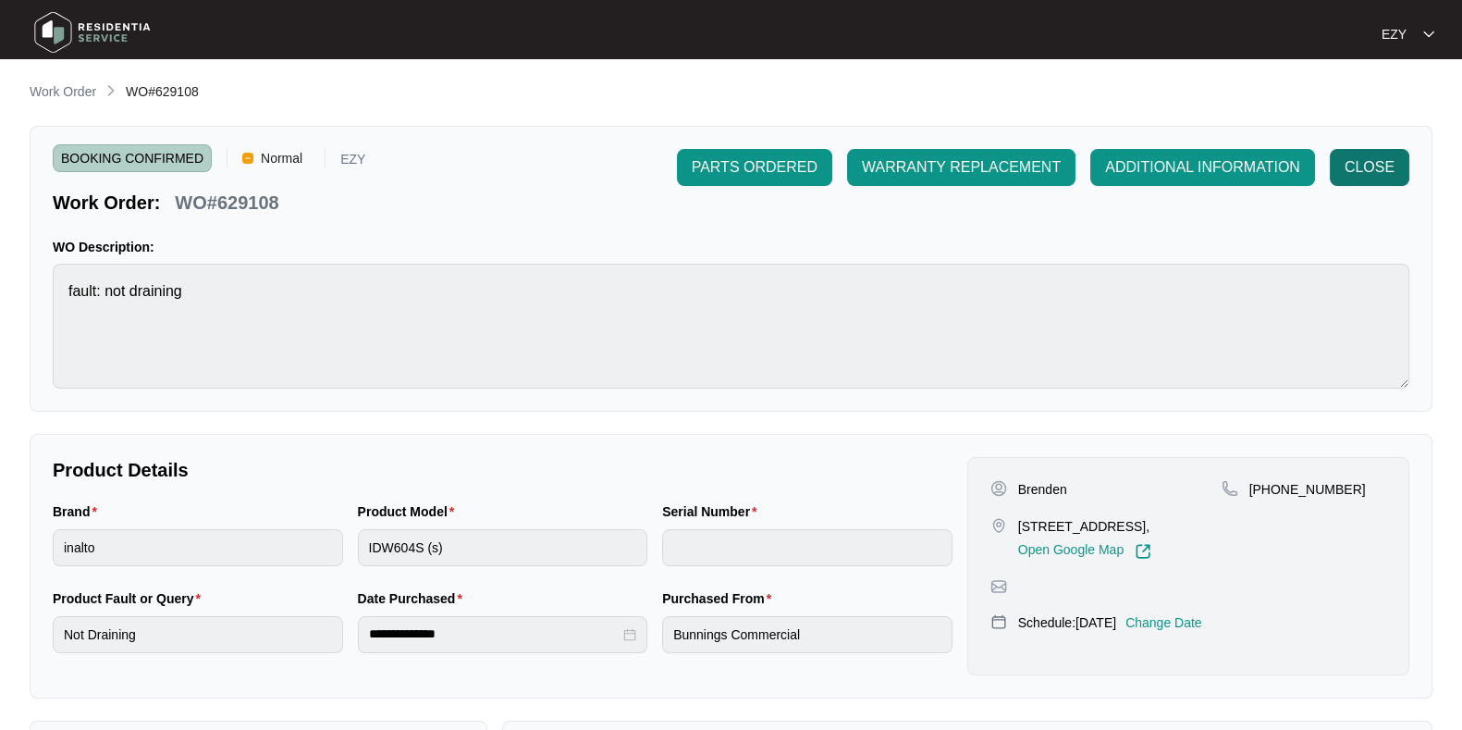
click at [1356, 161] on span "CLOSE" at bounding box center [1369, 167] width 50 height 22
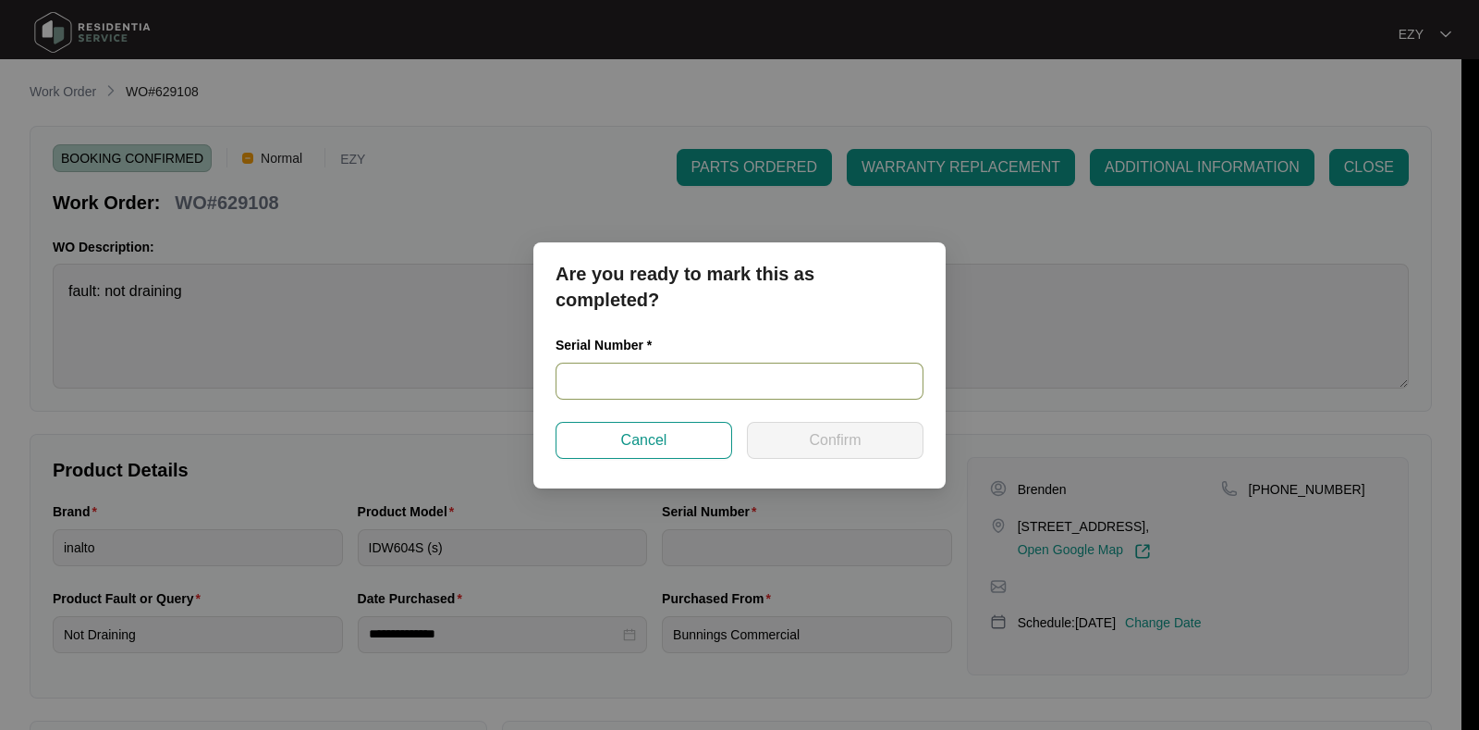
click at [813, 374] on input "text" at bounding box center [740, 380] width 368 height 37
paste input "24074324020200083"
type input "24074324020200083"
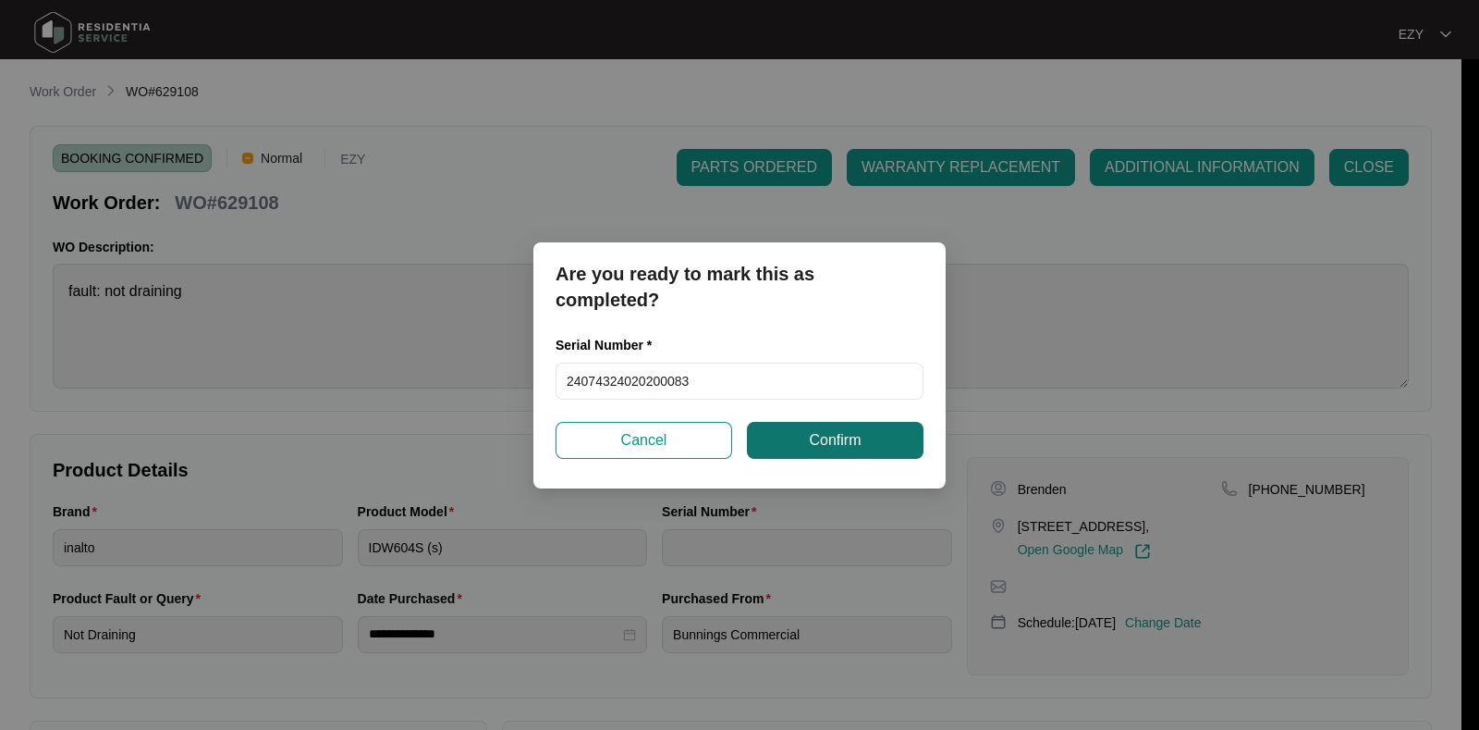
click at [836, 442] on span "Confirm" at bounding box center [835, 440] width 52 height 22
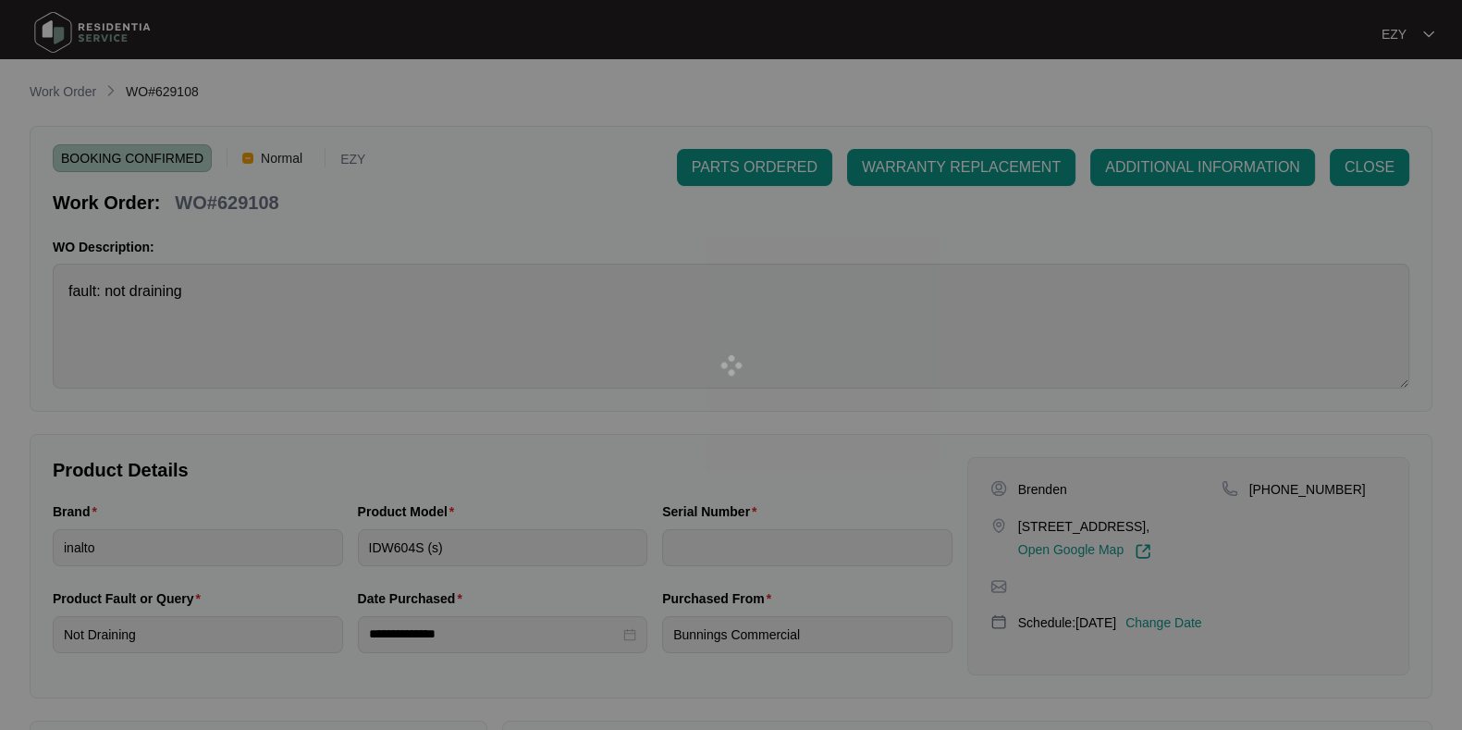
type input "24074324020200083"
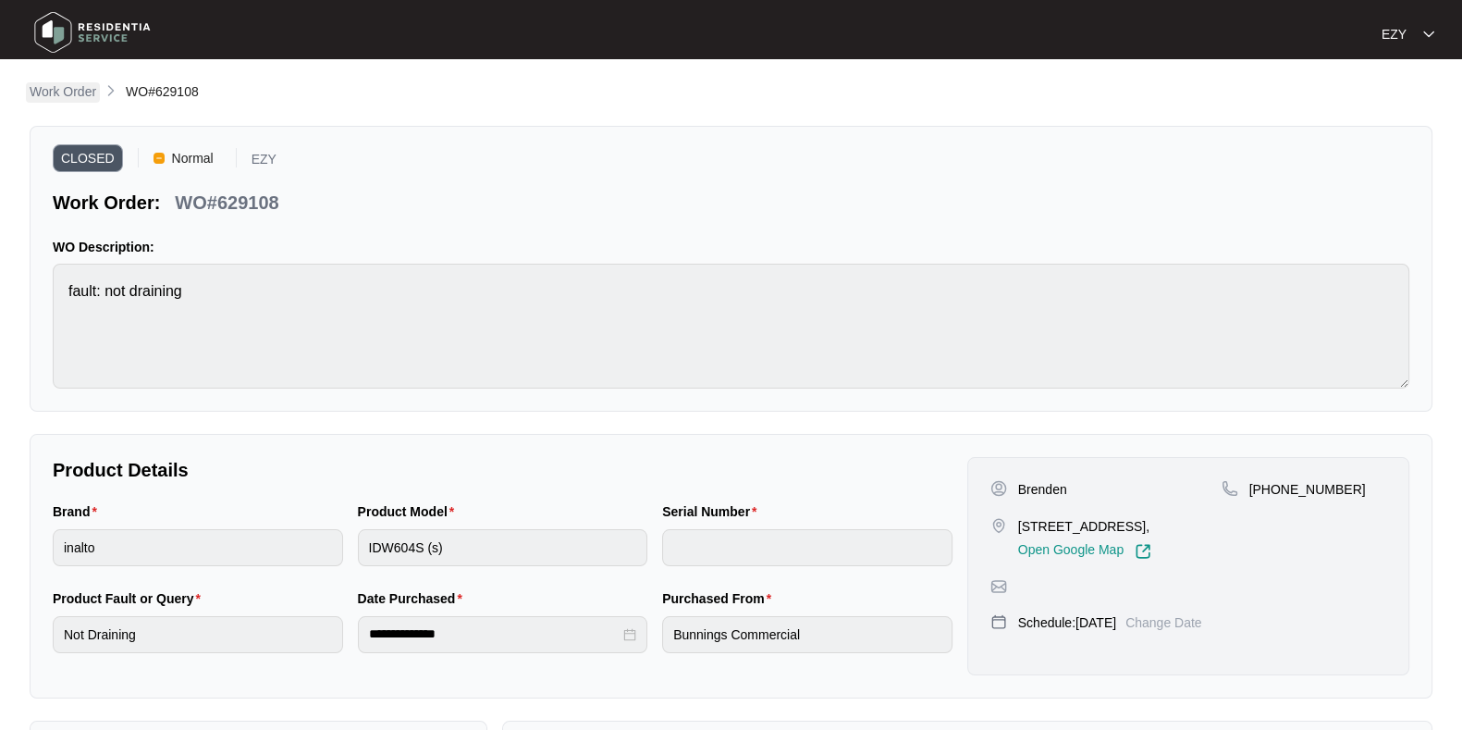
click at [69, 92] on p "Work Order" at bounding box center [63, 91] width 67 height 18
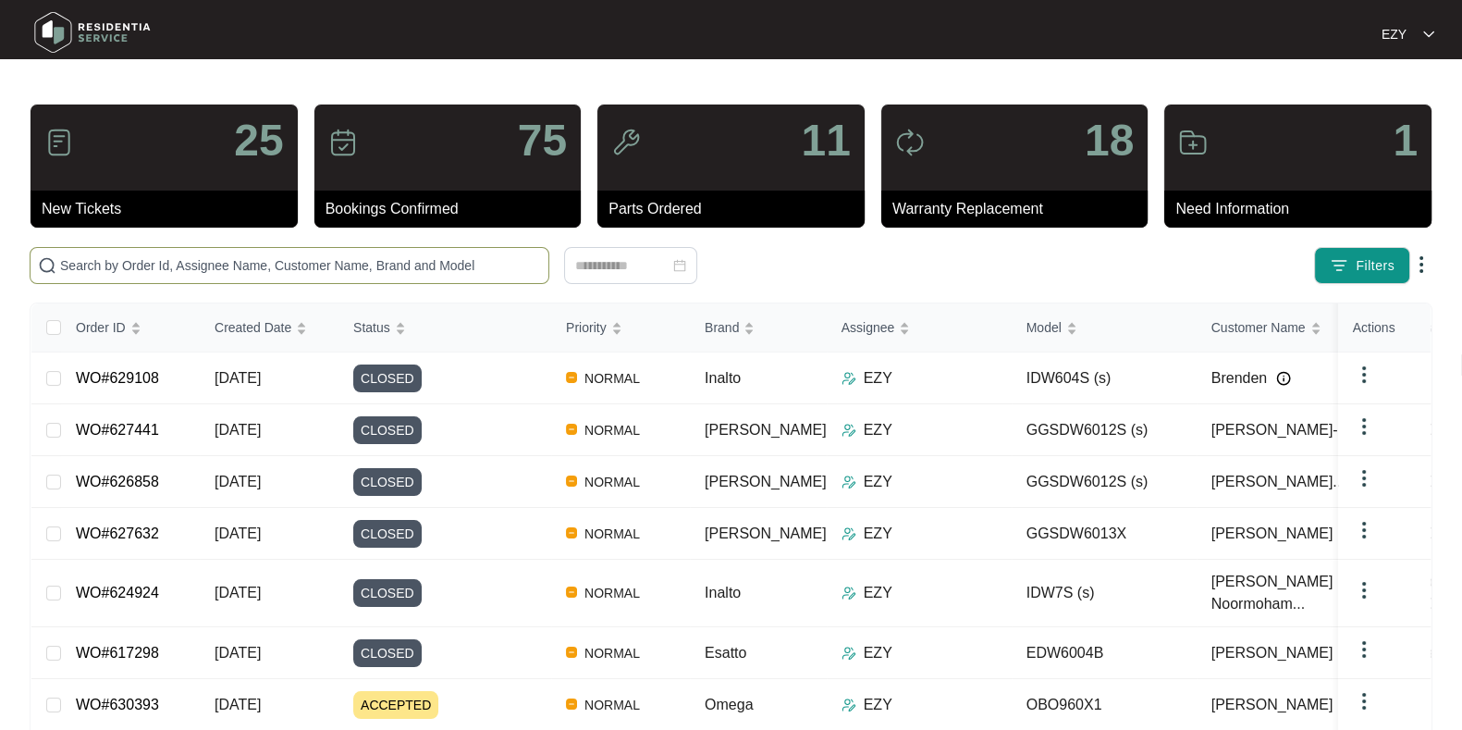
click at [463, 251] on span at bounding box center [290, 265] width 520 height 37
paste input "628715"
type input "628715"
click at [463, 251] on span "628715" at bounding box center [290, 265] width 520 height 37
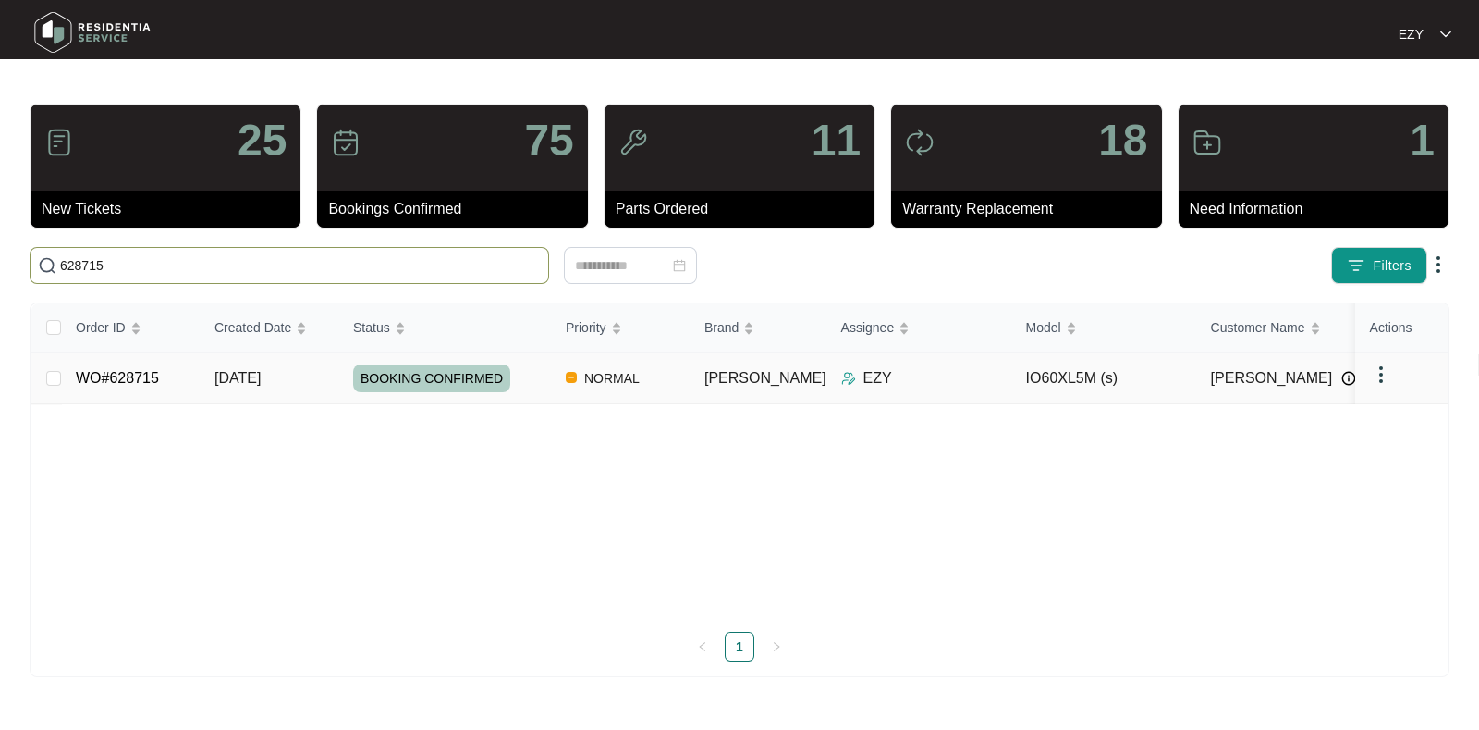
click at [335, 371] on td "[DATE]" at bounding box center [269, 378] width 139 height 52
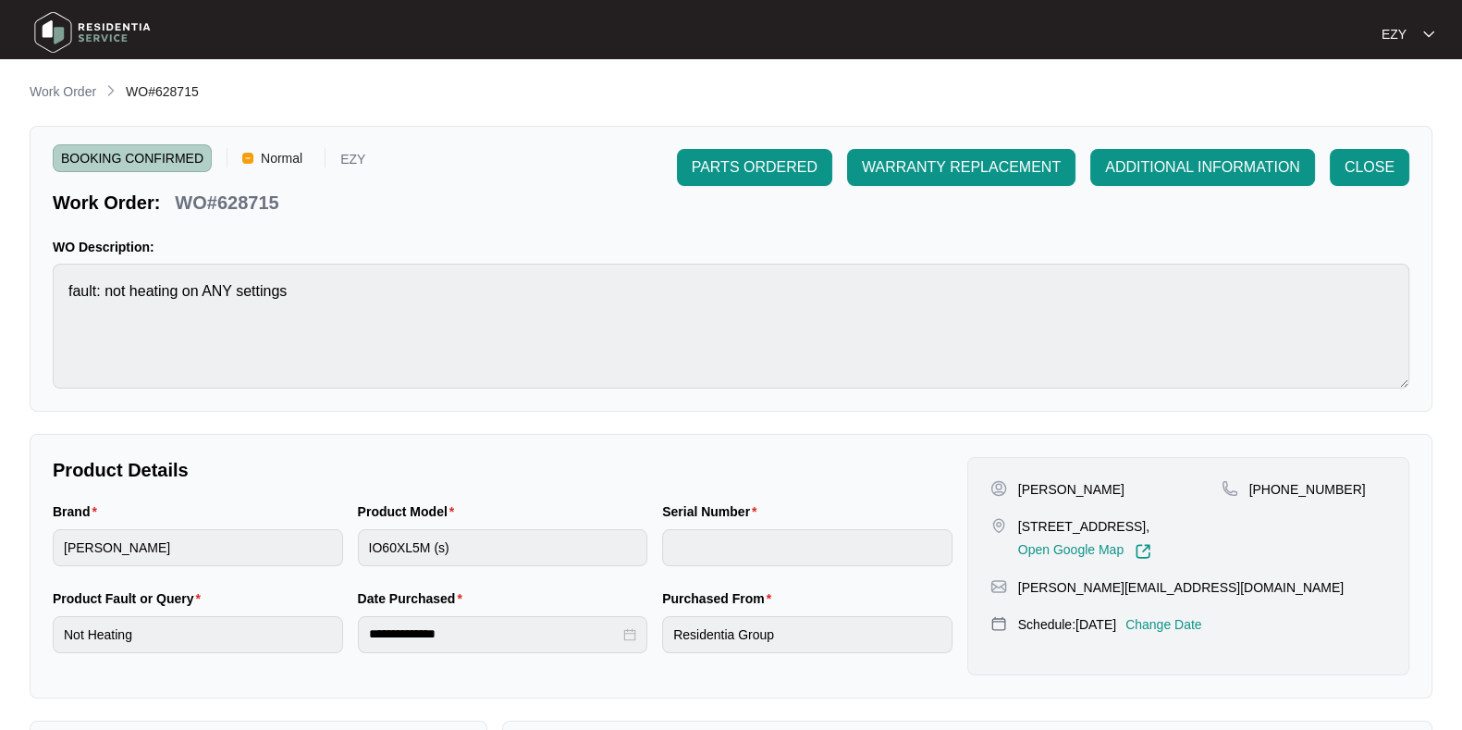
scroll to position [495, 0]
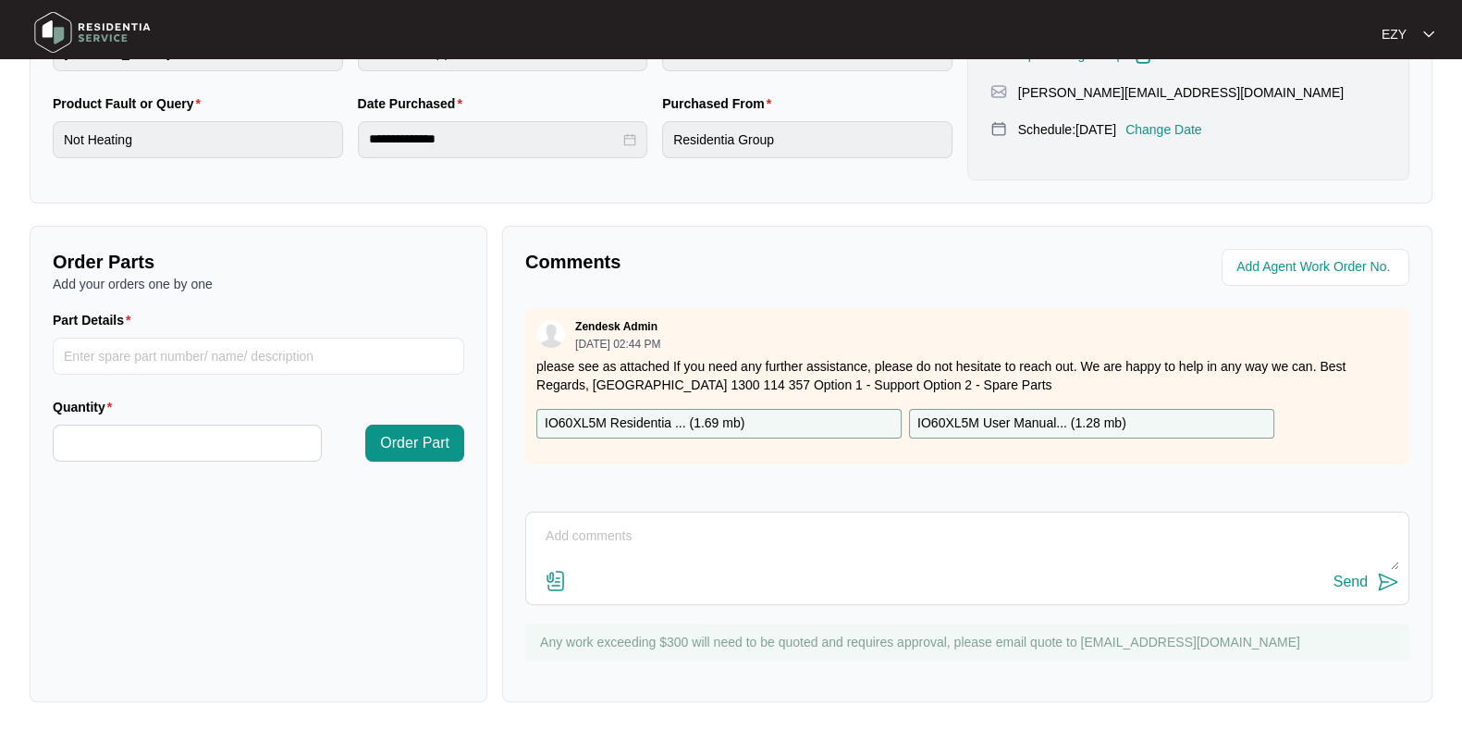
click at [795, 564] on textarea at bounding box center [967, 545] width 864 height 48
paste textarea "Order centre ring element please"
click at [897, 531] on textarea "Hi team, our technician attended this job [DATE]. It will need a Order centre r…" at bounding box center [967, 545] width 864 height 48
click at [1038, 534] on textarea "Hi team, our technician attended this job [DATE]. It will need a centre ring el…" at bounding box center [967, 545] width 864 height 48
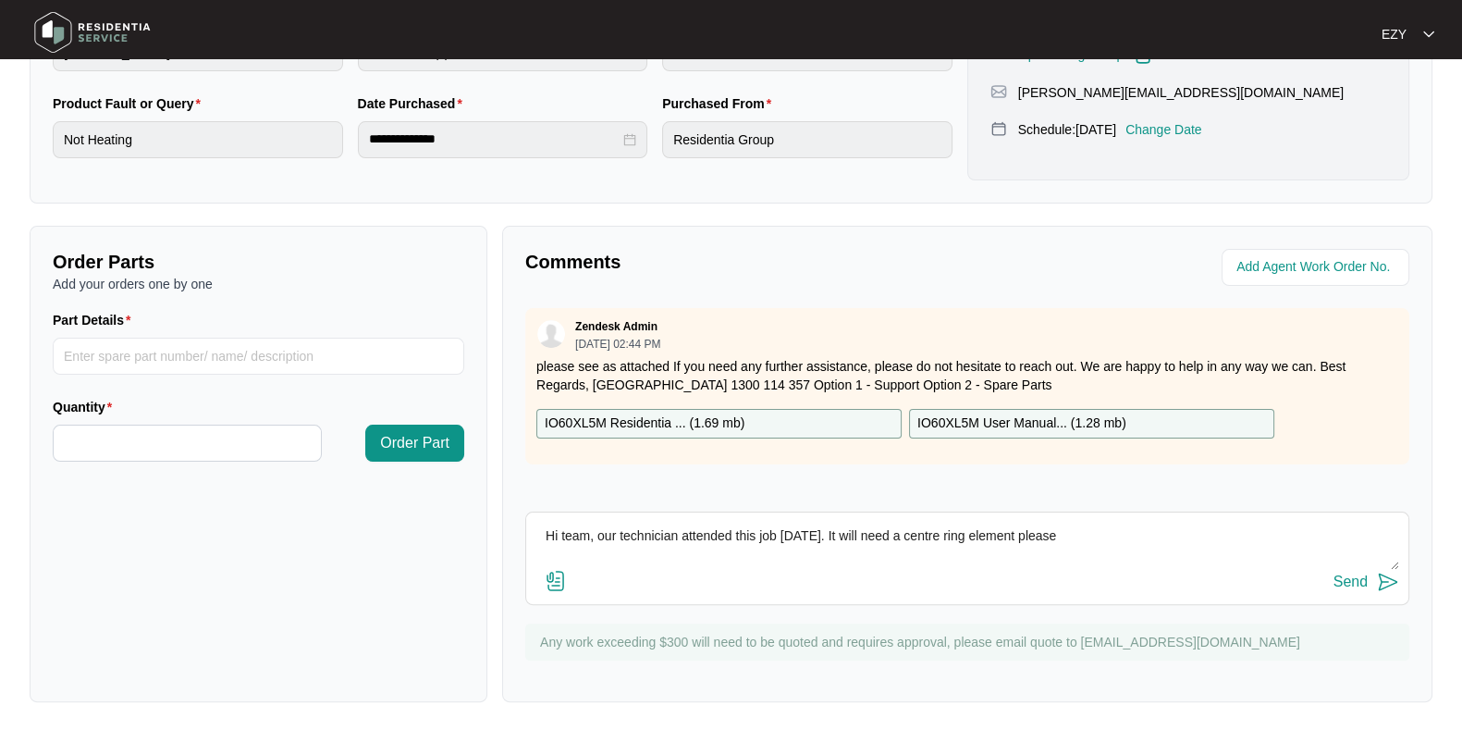
click at [1038, 534] on textarea "Hi team, our technician attended this job [DATE]. It will need a centre ring el…" at bounding box center [967, 545] width 864 height 48
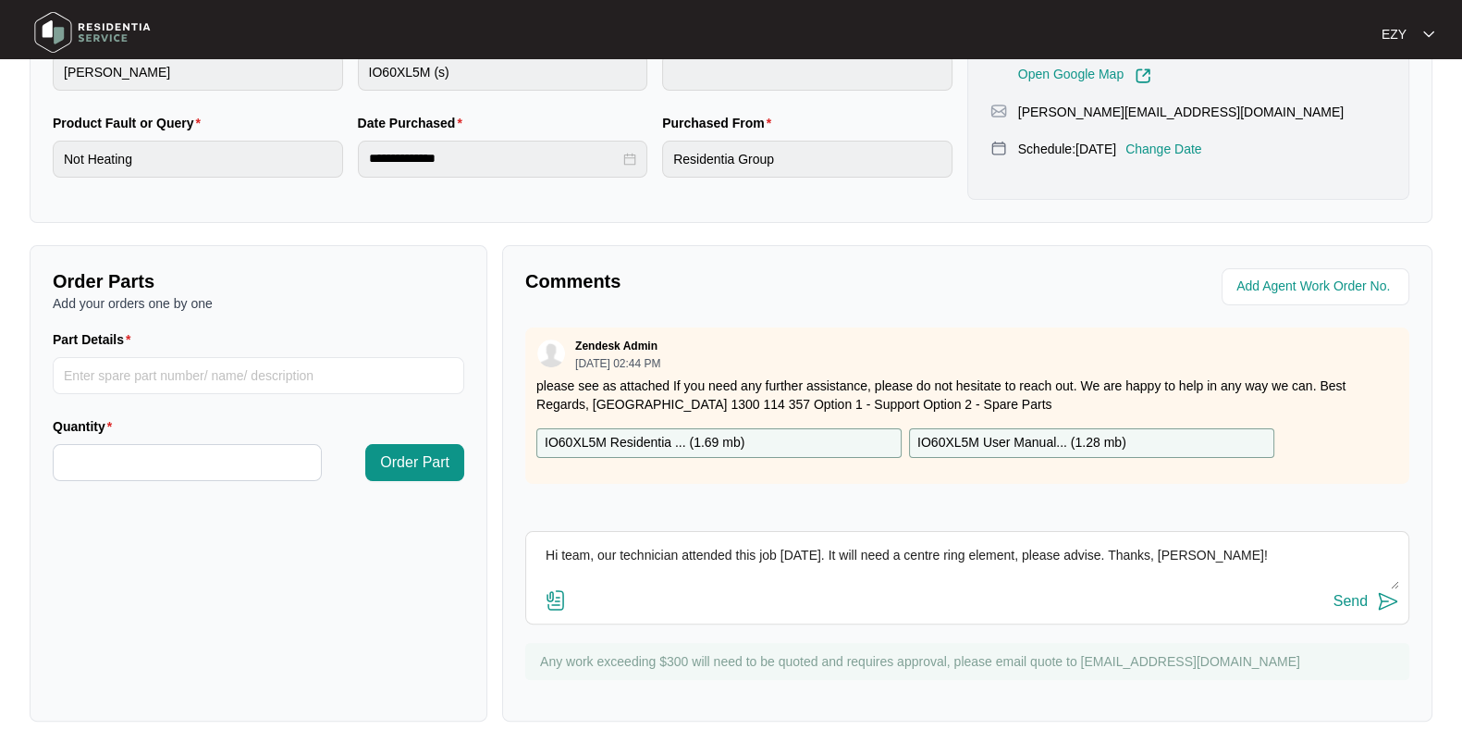
scroll to position [491, 0]
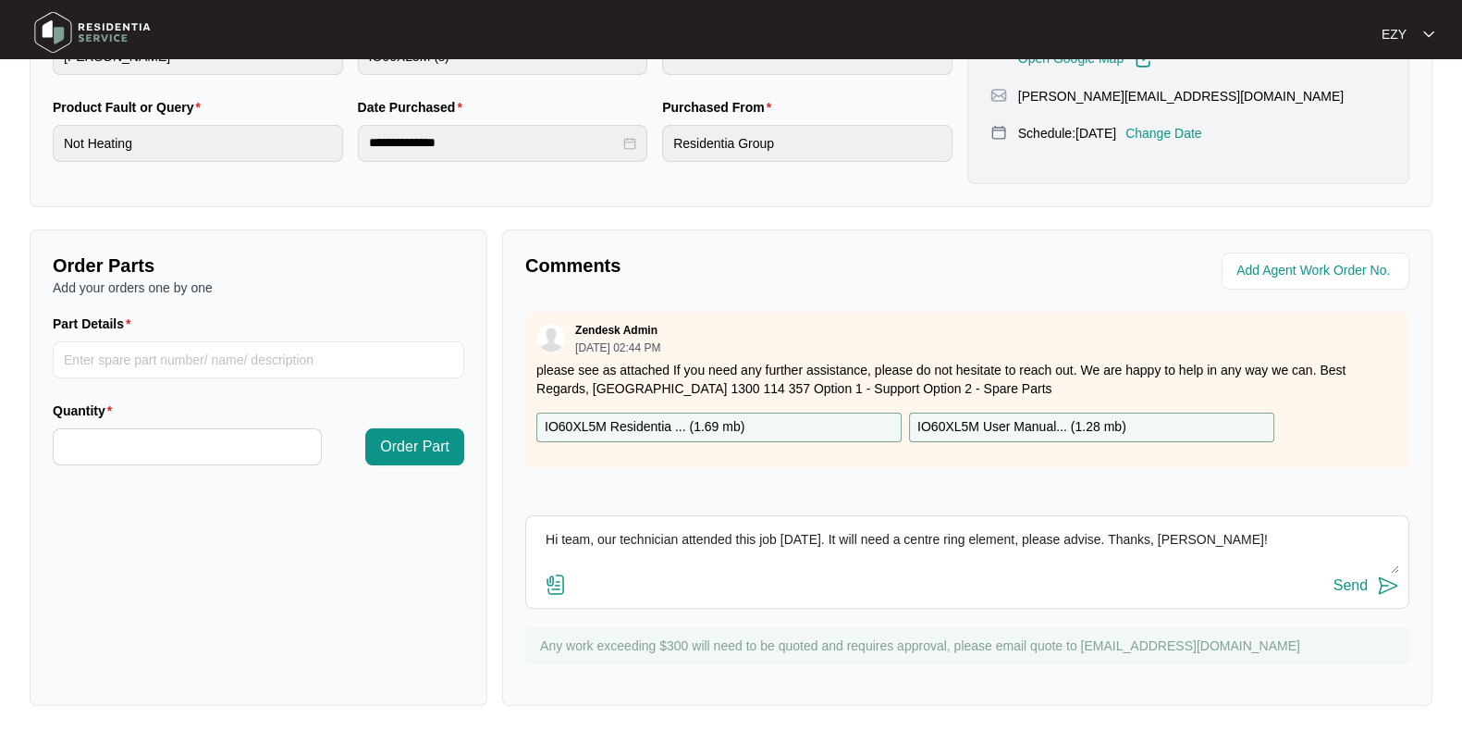
type textarea "Hi team, our technician attended this job [DATE]. It will need a centre ring el…"
click at [1367, 586] on div "Send" at bounding box center [1350, 585] width 34 height 17
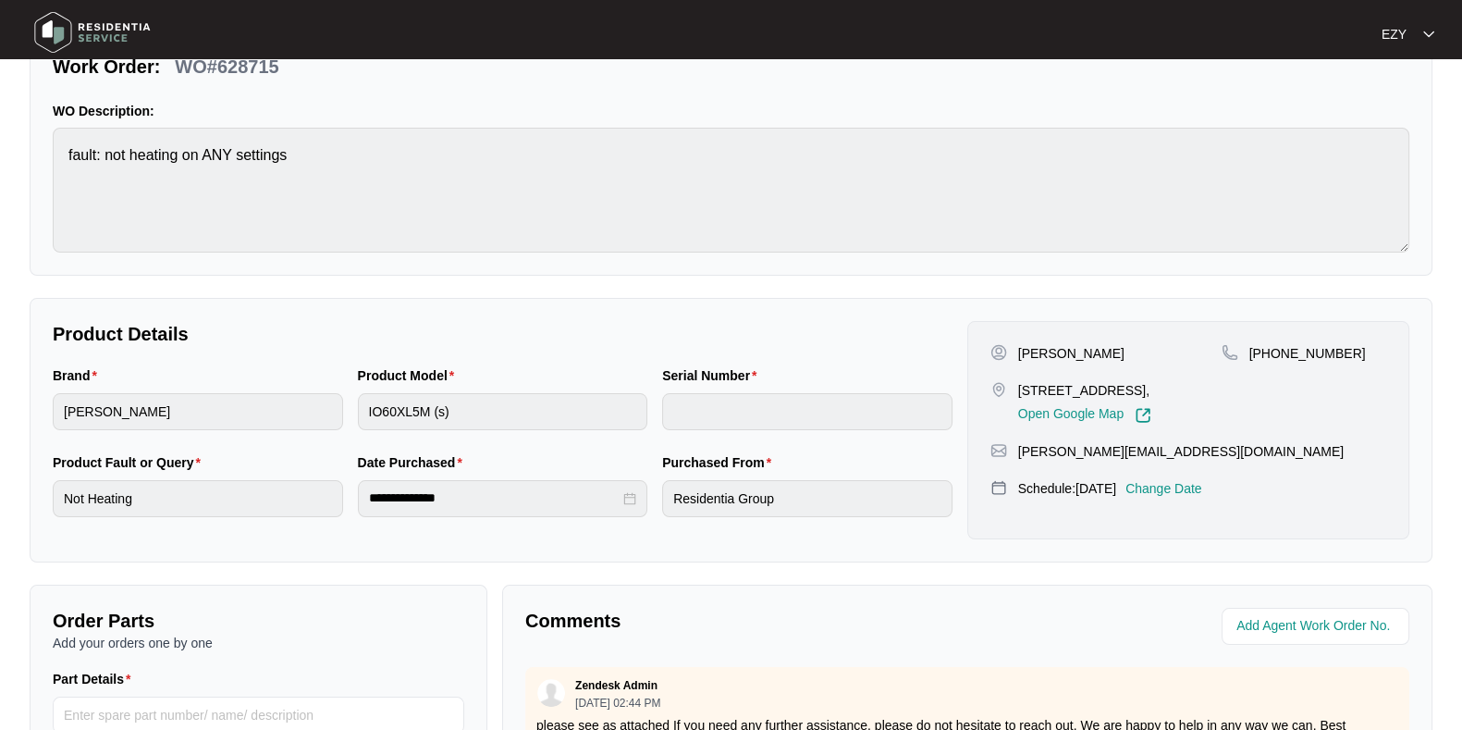
scroll to position [0, 0]
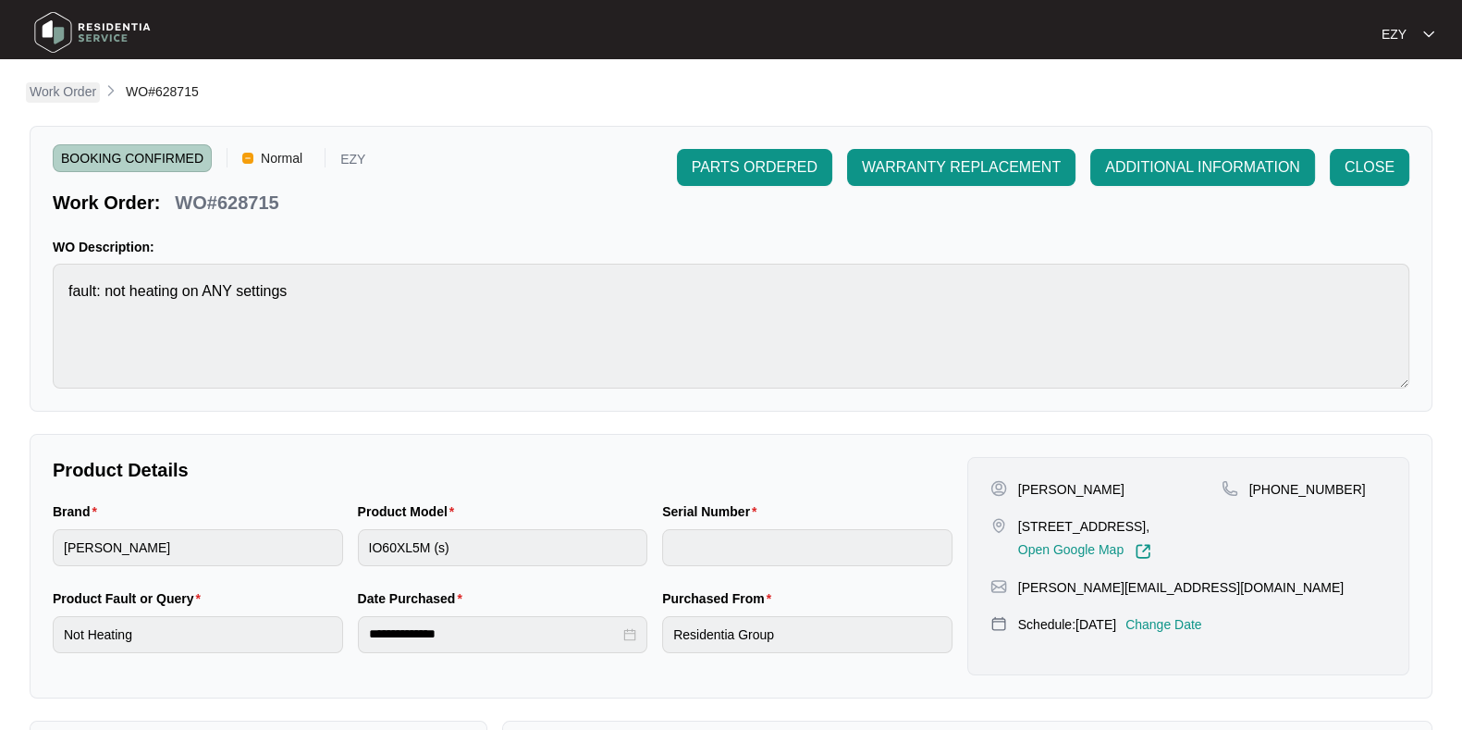
click at [82, 85] on p "Work Order" at bounding box center [63, 91] width 67 height 18
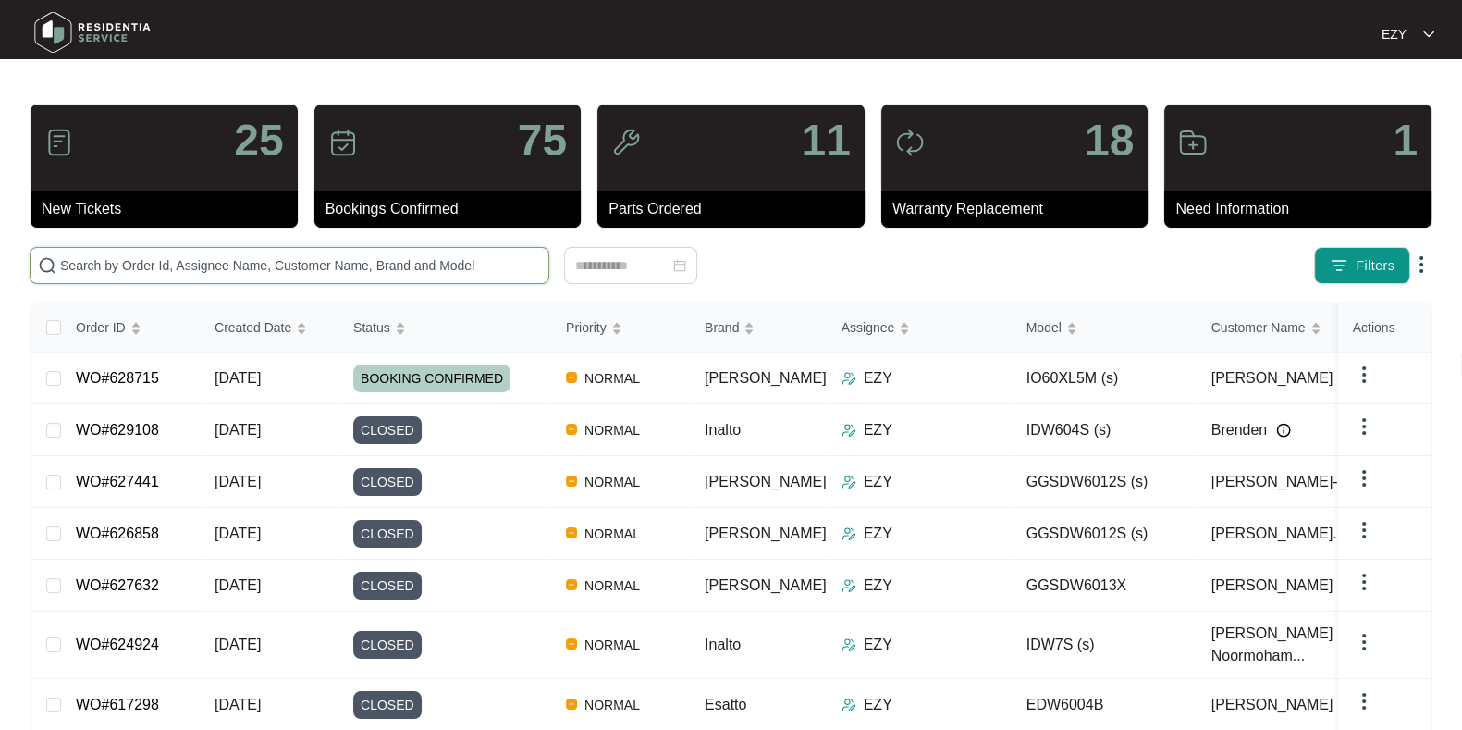
click at [351, 268] on input "text" at bounding box center [300, 265] width 481 height 20
paste input "628054"
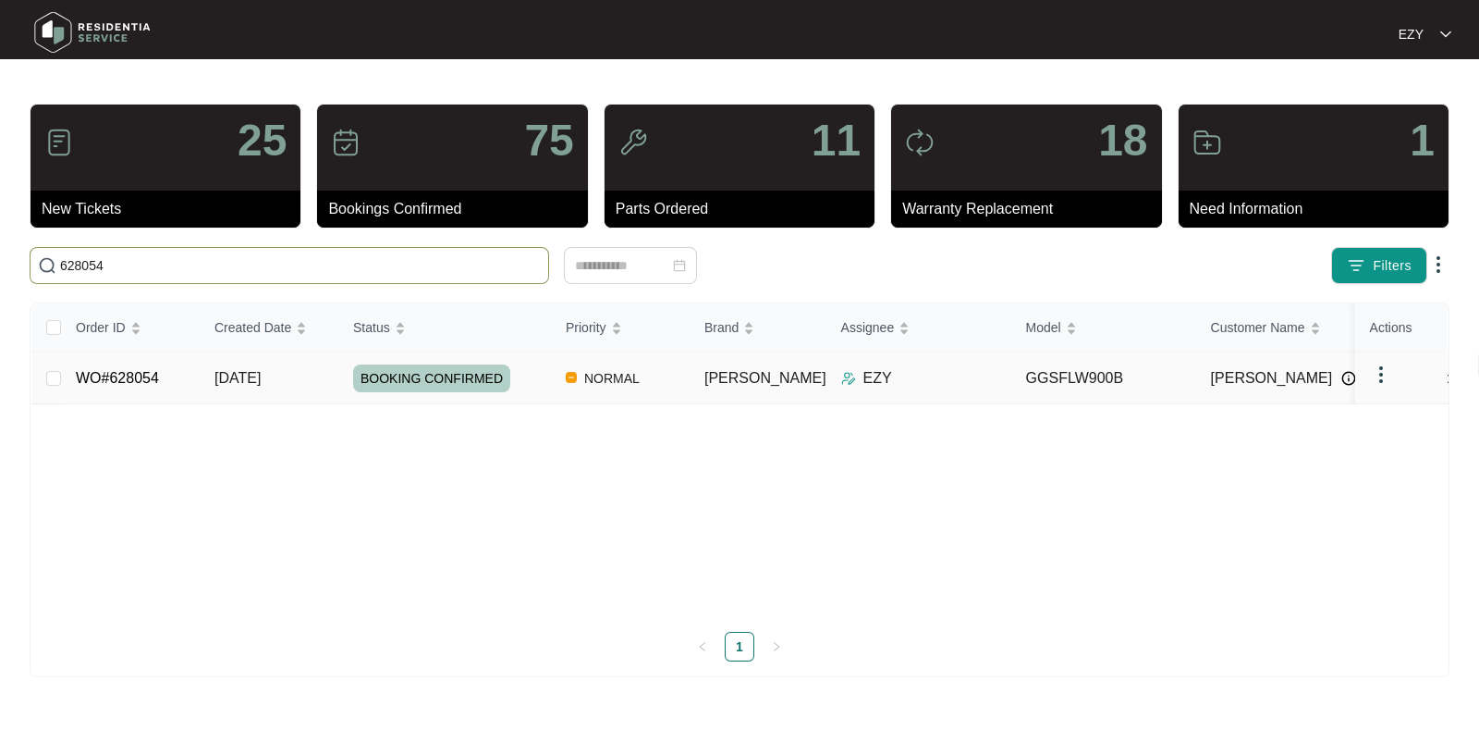
type input "628054"
click at [234, 381] on span "[DATE]" at bounding box center [238, 378] width 46 height 16
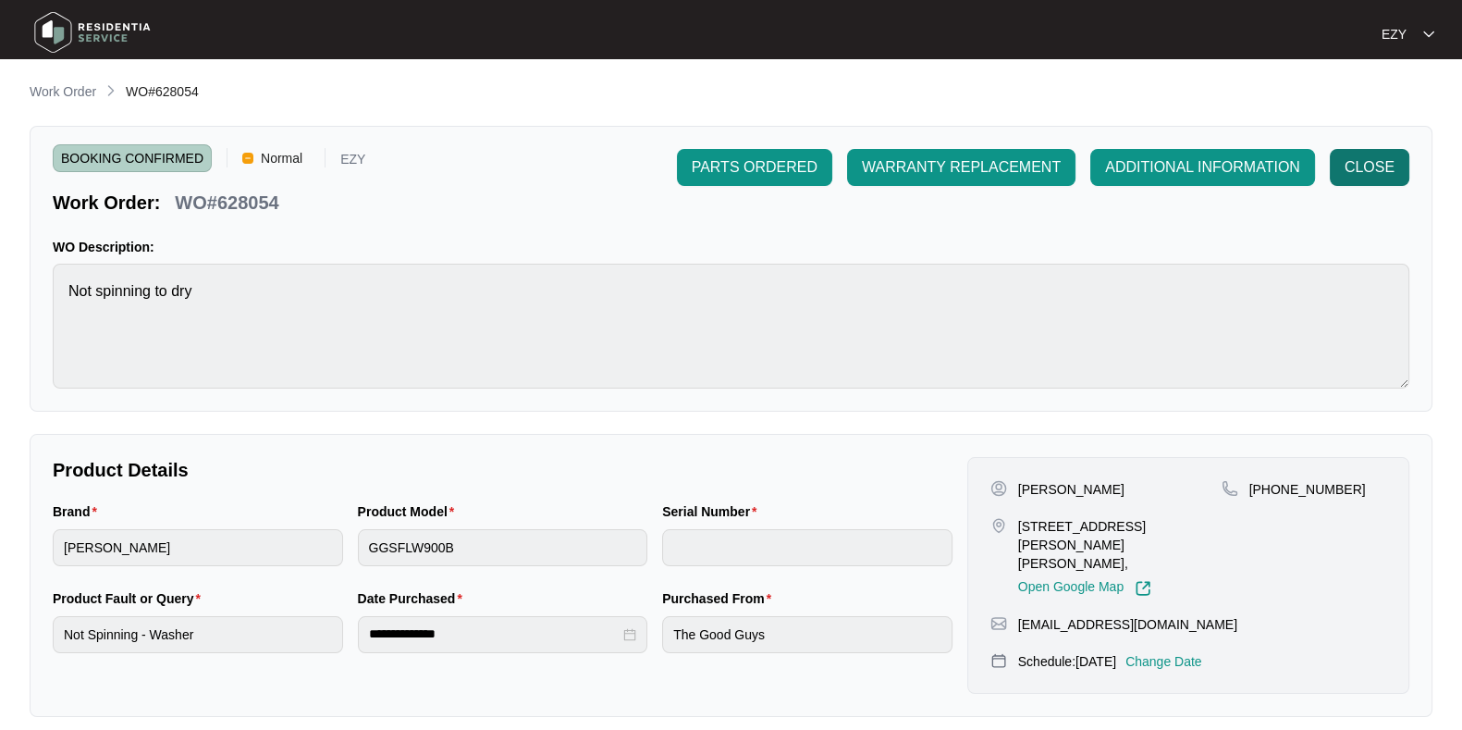
click at [1379, 184] on button "CLOSE" at bounding box center [1370, 167] width 80 height 37
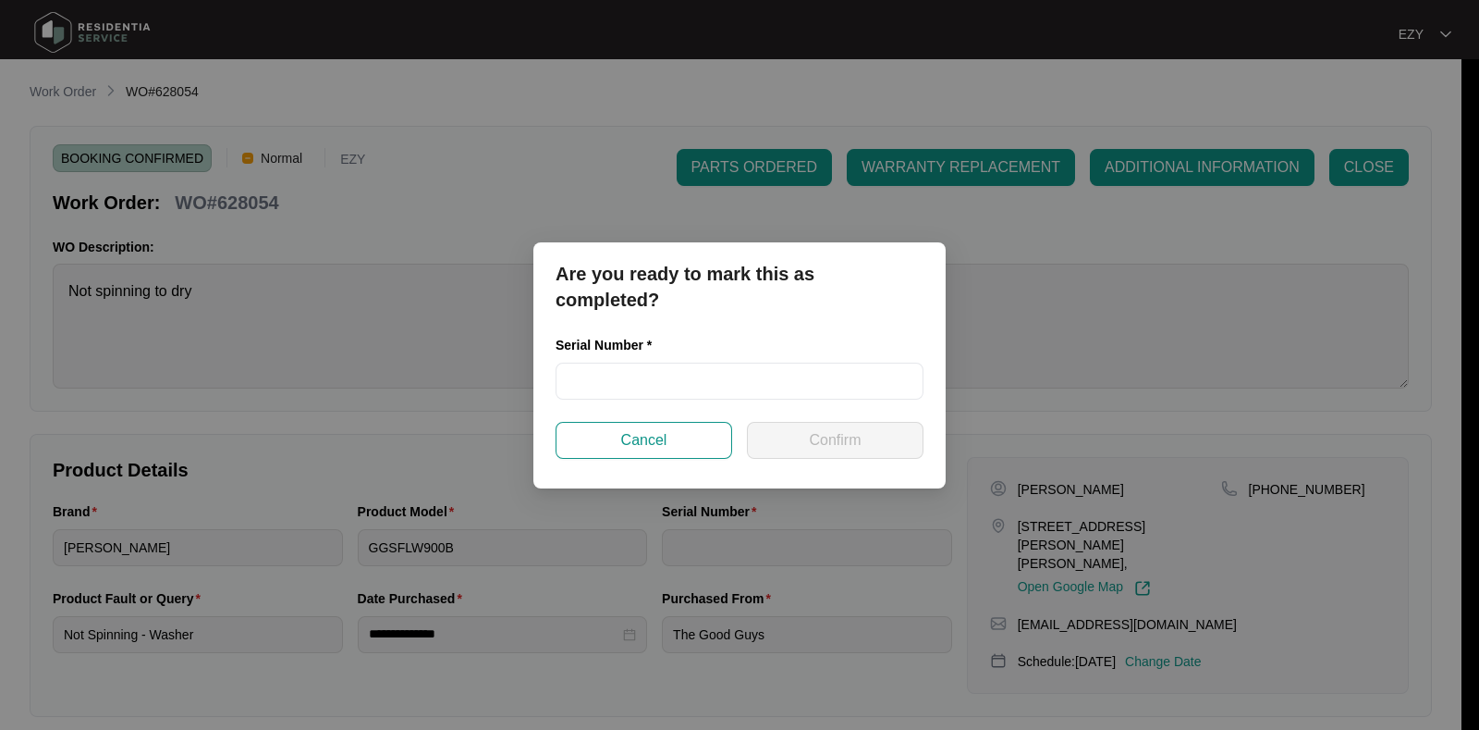
click at [791, 360] on div "Serial Number *" at bounding box center [740, 349] width 368 height 28
click at [793, 367] on input "text" at bounding box center [740, 380] width 368 height 37
paste input "540N965730144035K00144"
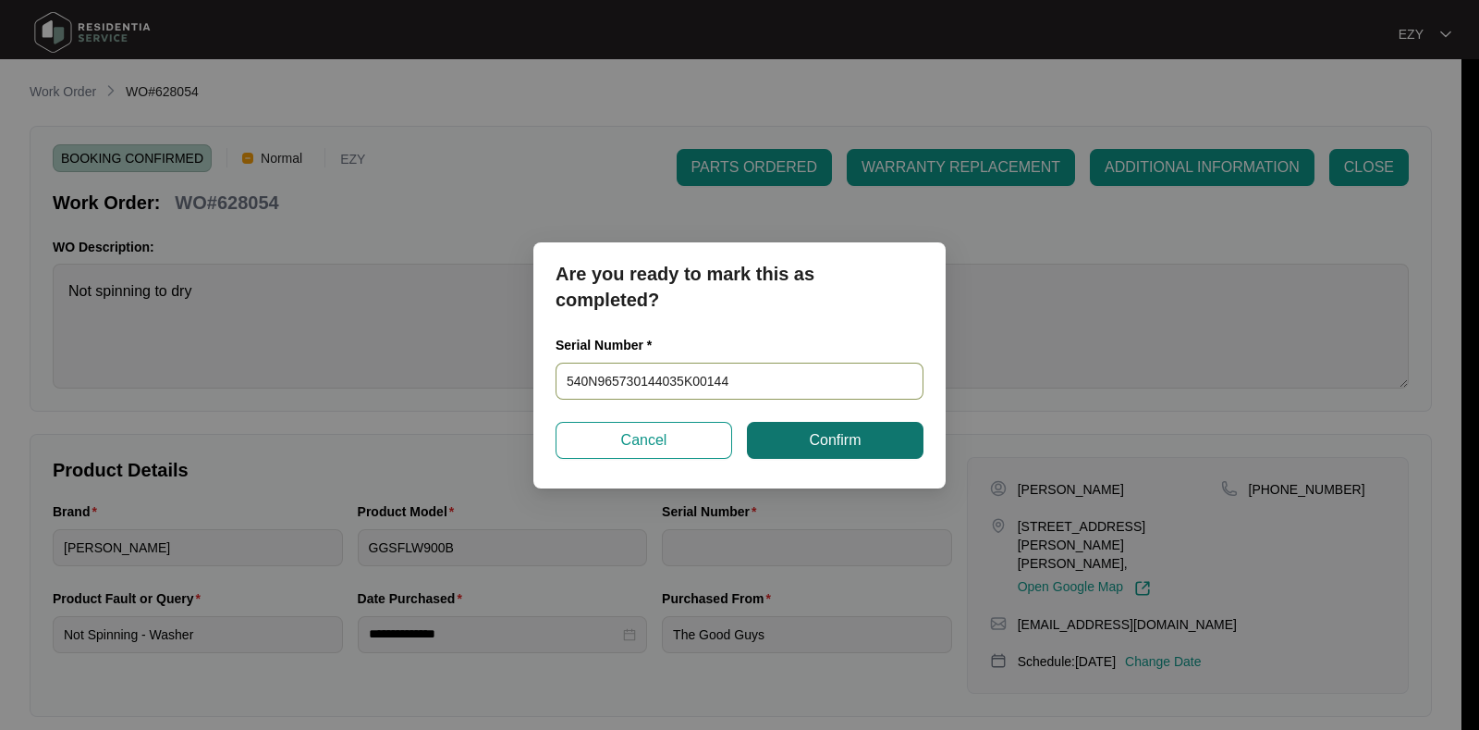
type input "540N965730144035K00144"
click at [818, 451] on button "Confirm" at bounding box center [835, 440] width 177 height 37
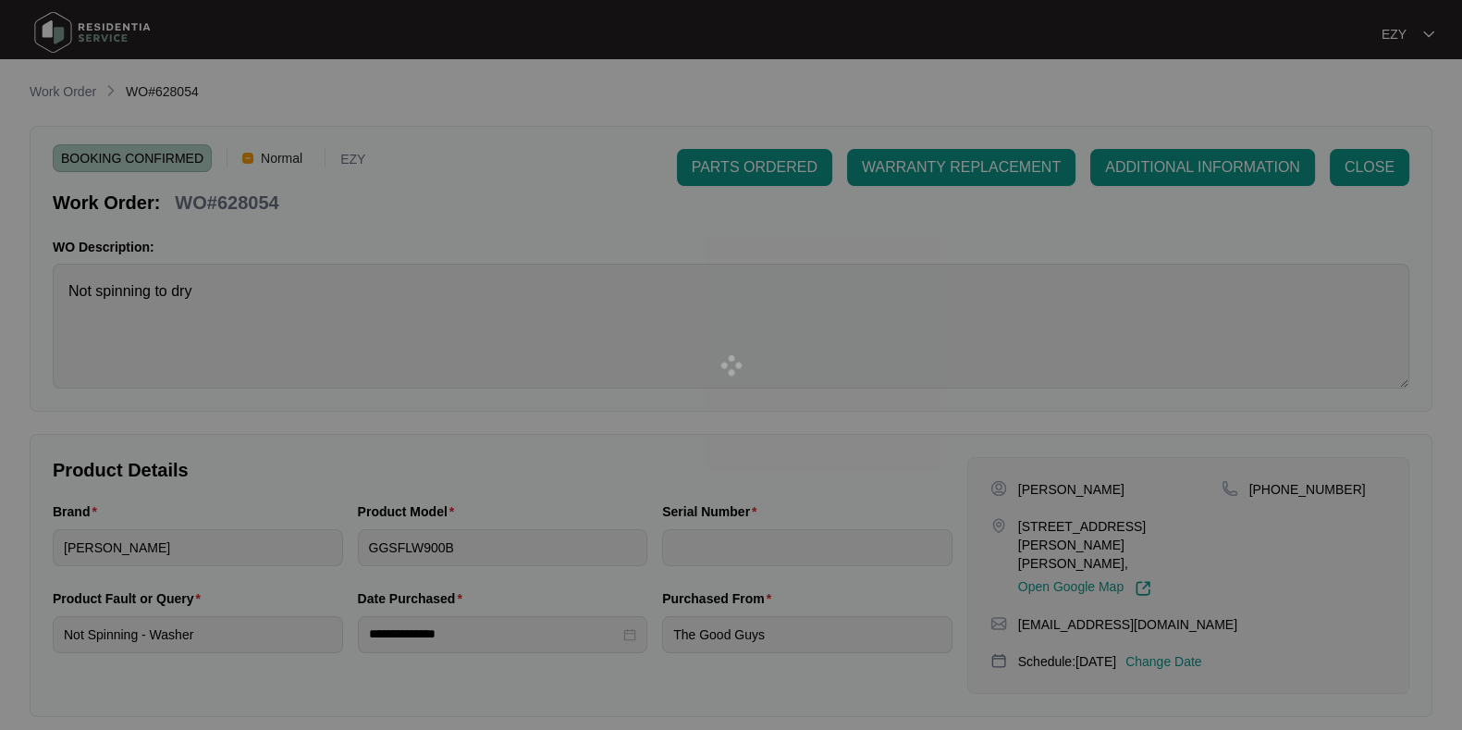
type input "540N965730144035K00144"
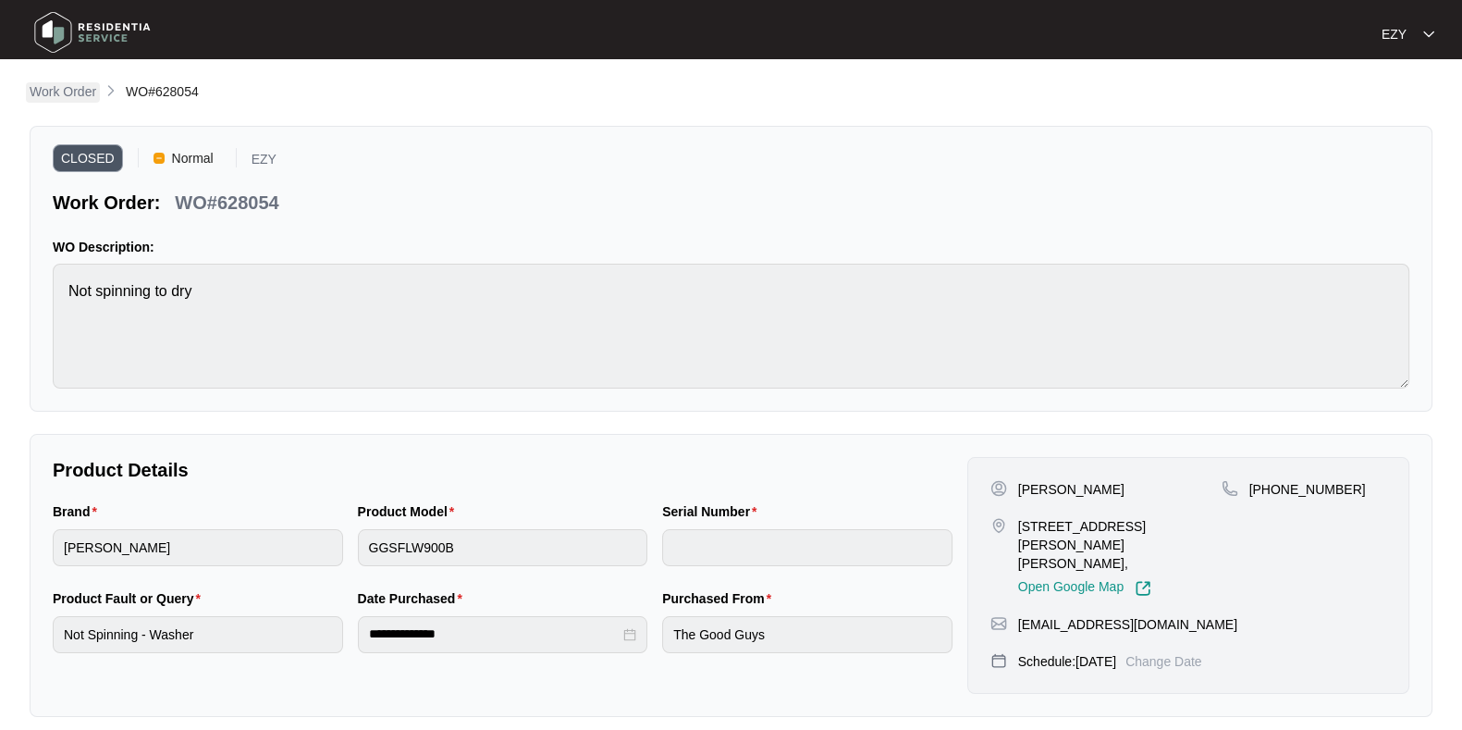
click at [61, 91] on p "Work Order" at bounding box center [63, 91] width 67 height 18
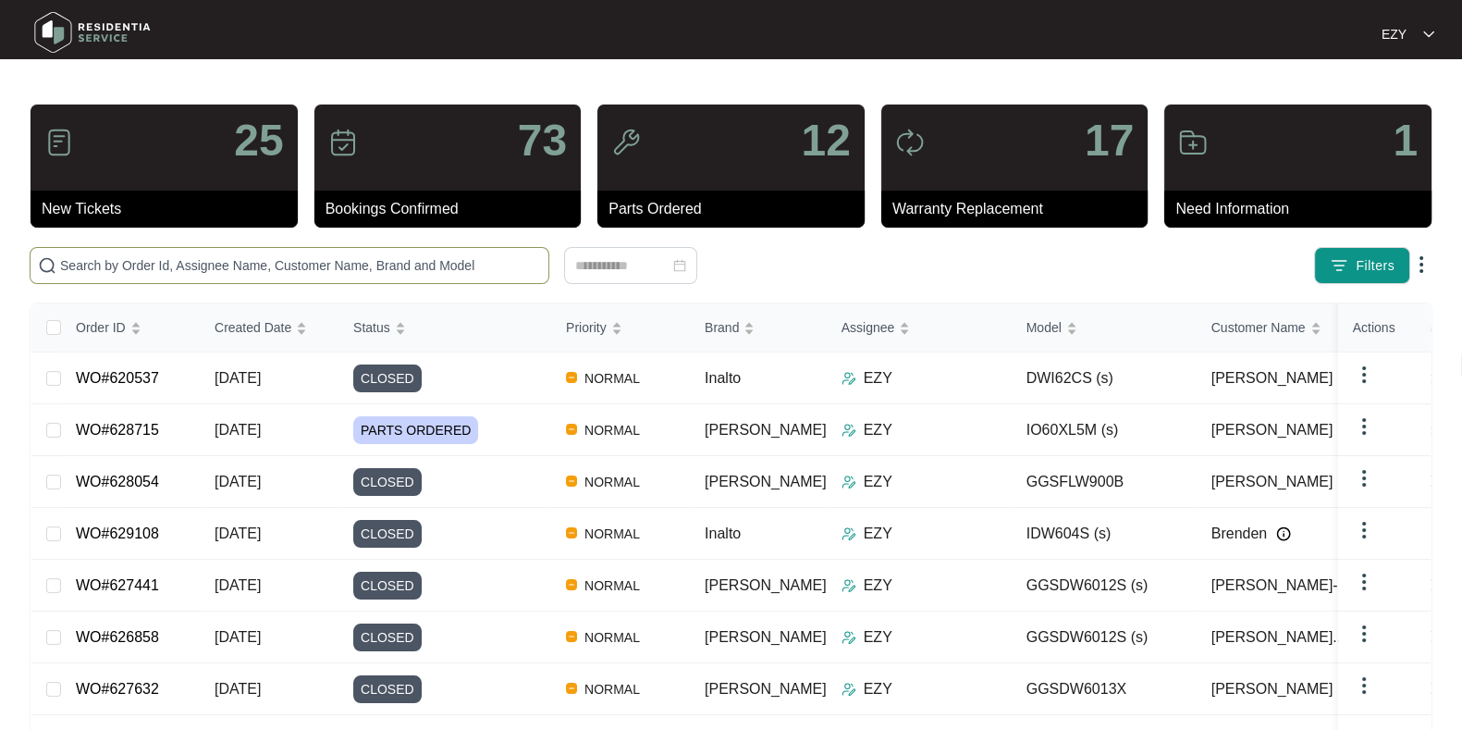
click at [155, 250] on span at bounding box center [290, 265] width 520 height 37
paste input "WO#620537"
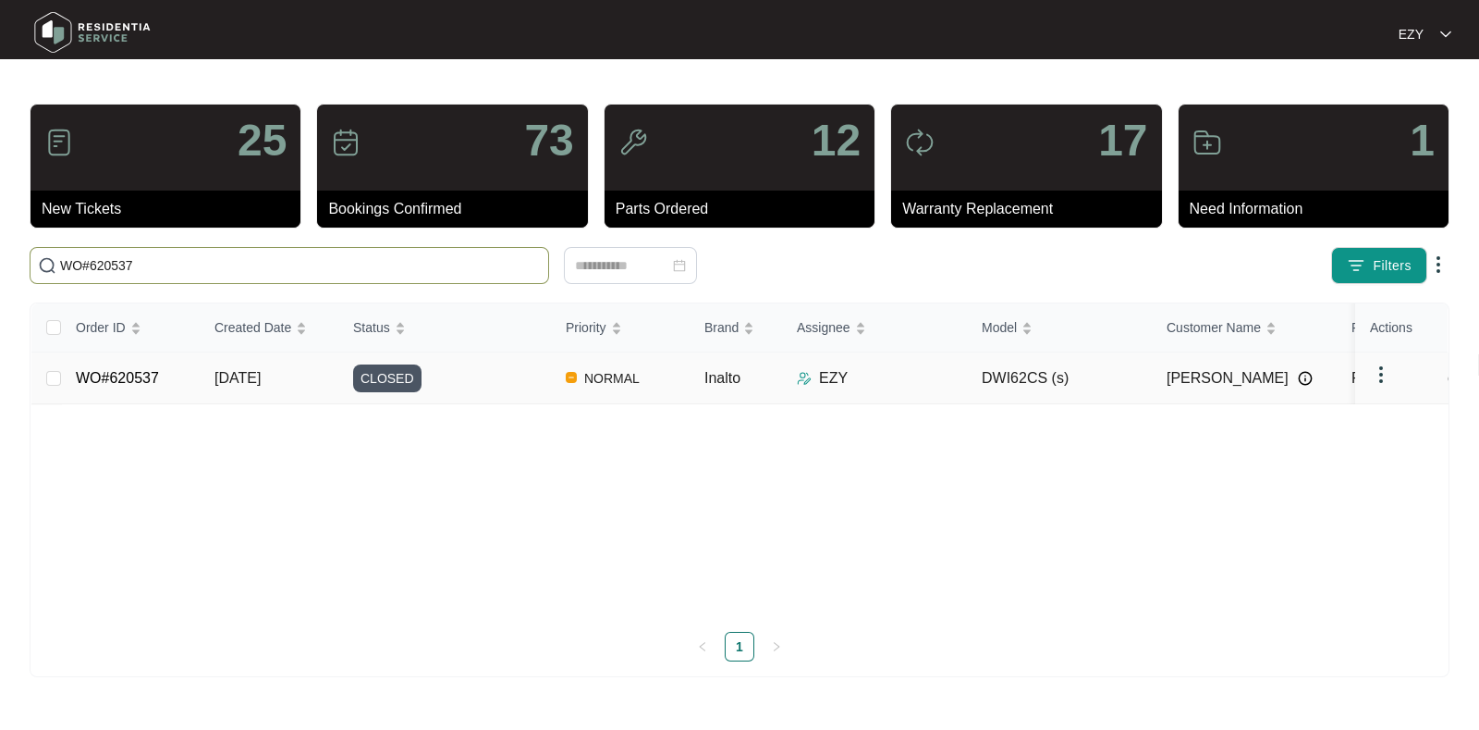
type input "WO#620537"
click at [182, 371] on td "WO#620537" at bounding box center [130, 378] width 139 height 52
